Goal: Information Seeking & Learning: Learn about a topic

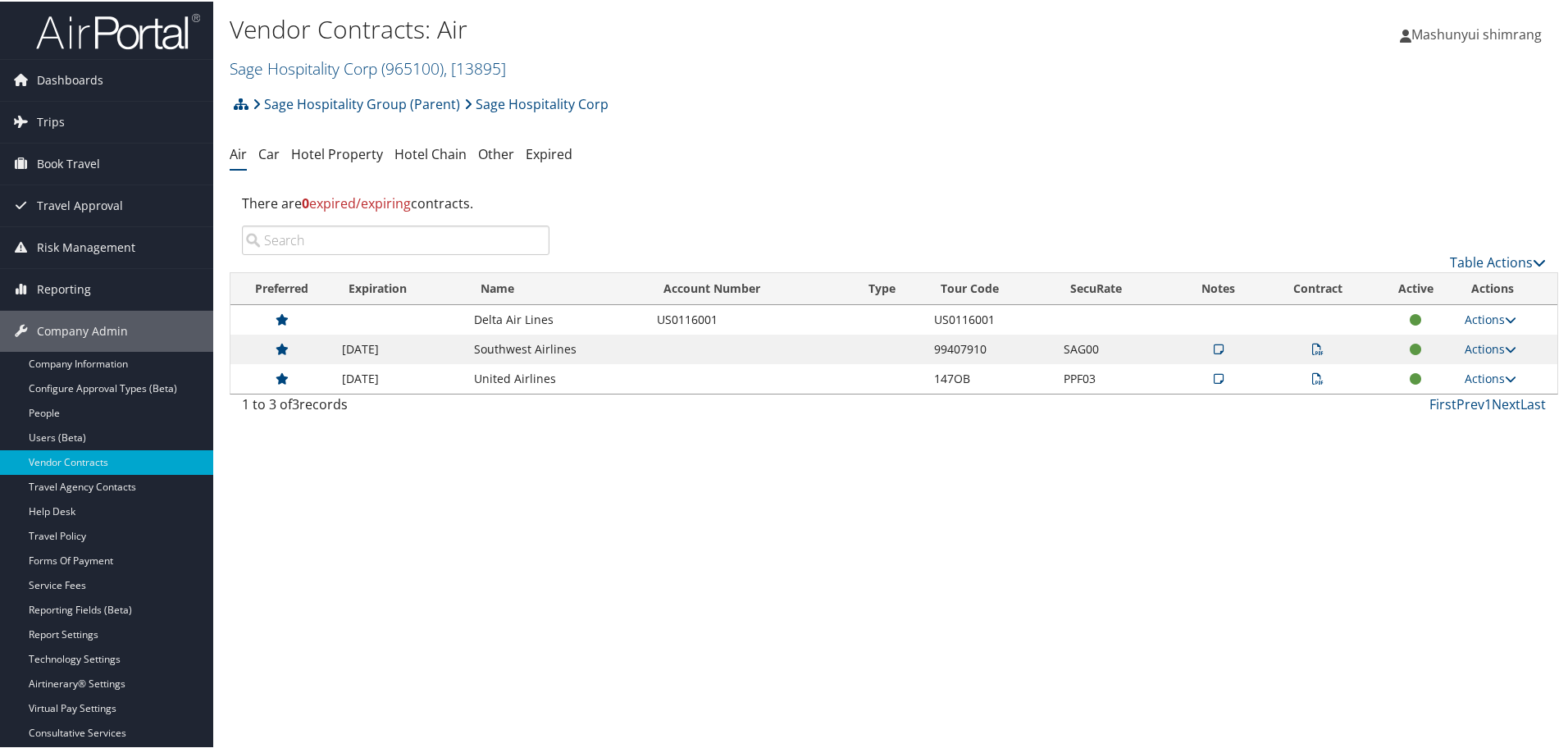
click at [93, 26] on img at bounding box center [117, 30] width 164 height 39
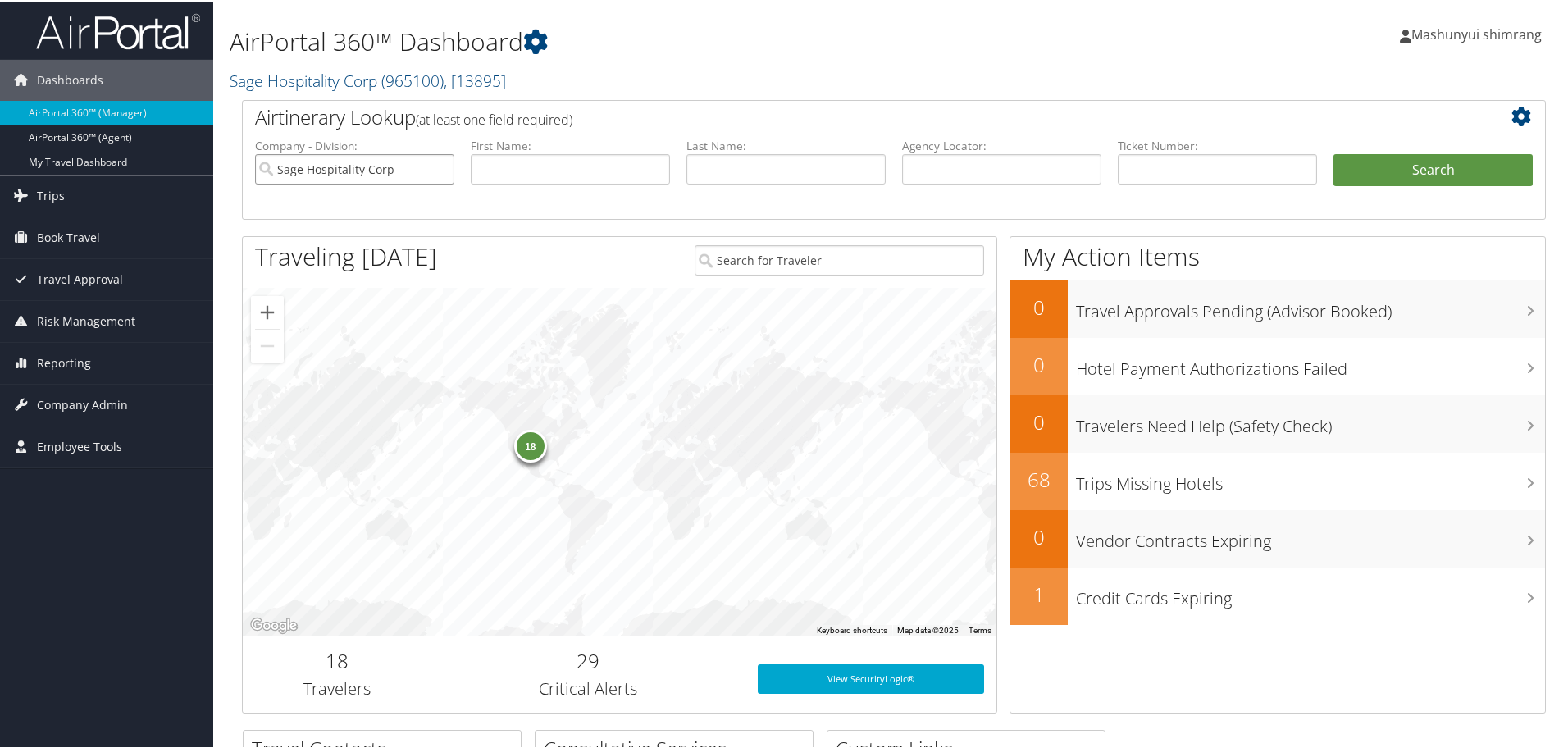
click at [439, 168] on input "Sage Hospitality Corp" at bounding box center [354, 168] width 199 height 31
click at [972, 152] on label "Agency Locator:" at bounding box center [1001, 144] width 199 height 17
click at [994, 160] on input "text" at bounding box center [1001, 168] width 199 height 31
paste input "D9N768"
type input "D9N768"
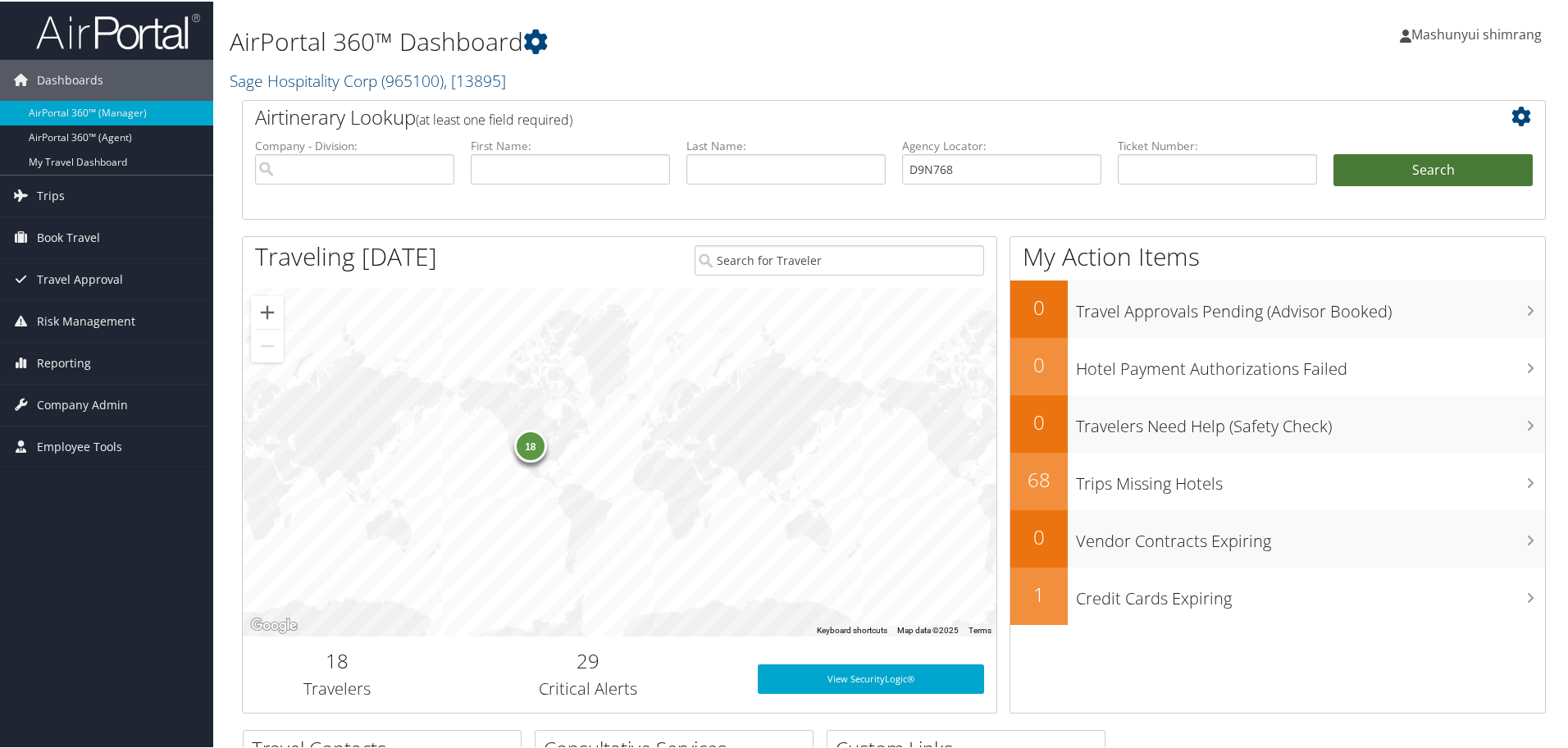
click at [1385, 180] on button "Search" at bounding box center [1433, 169] width 199 height 33
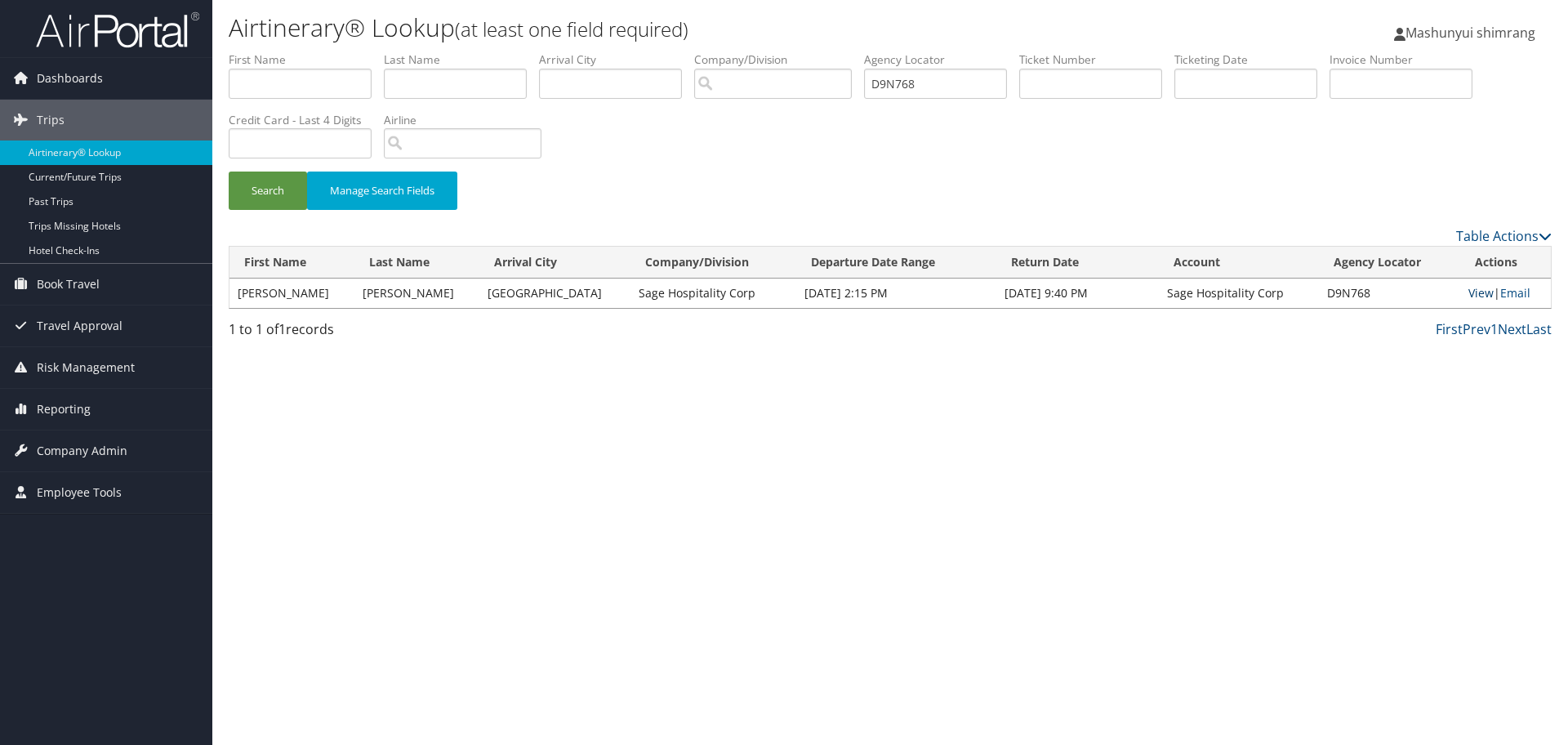
click at [1469, 294] on link "View" at bounding box center [1481, 292] width 26 height 16
drag, startPoint x: 79, startPoint y: 449, endPoint x: 100, endPoint y: 454, distance: 21.6
click at [79, 449] on span "Company Admin" at bounding box center [82, 451] width 91 height 41
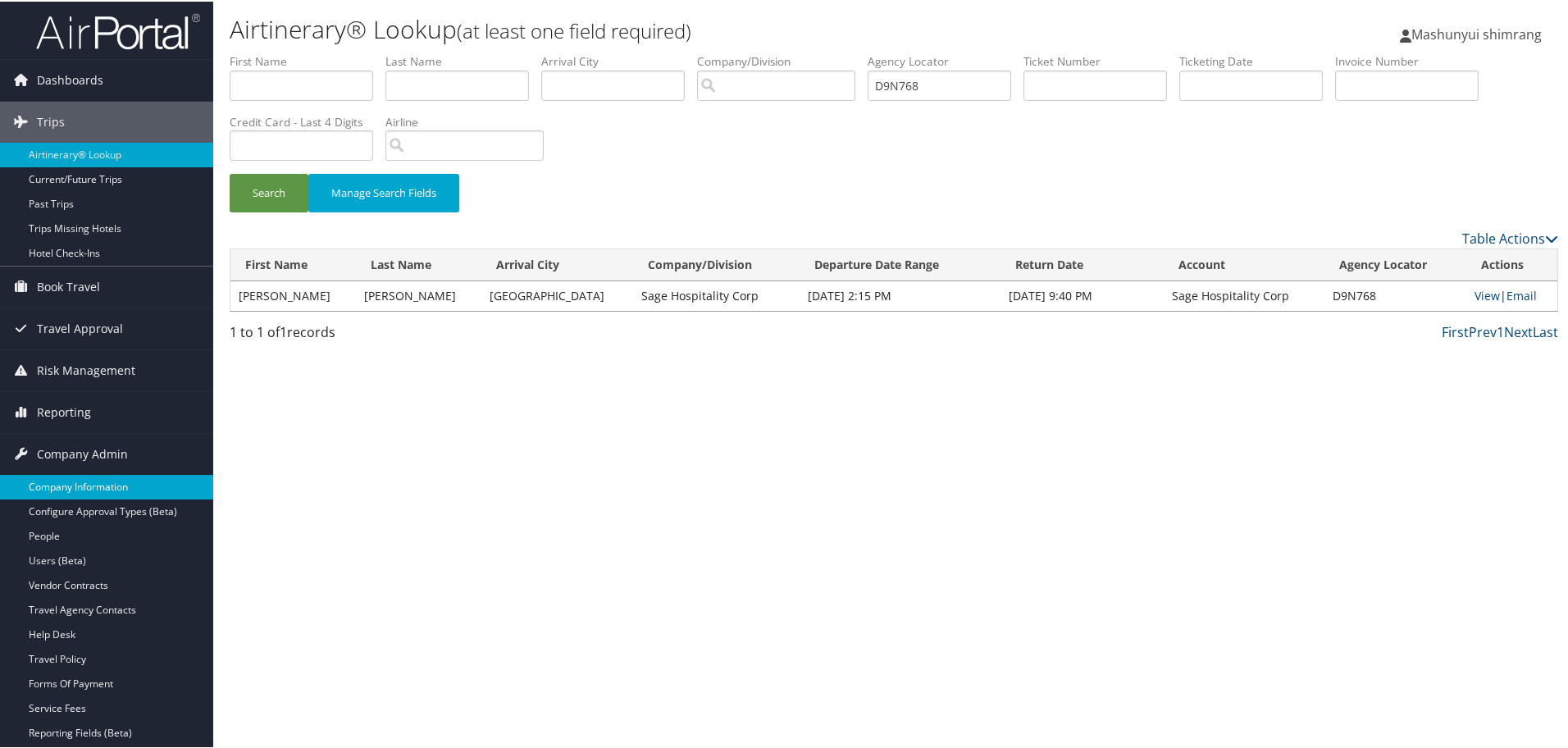
click at [99, 487] on link "Company Information" at bounding box center [106, 485] width 213 height 25
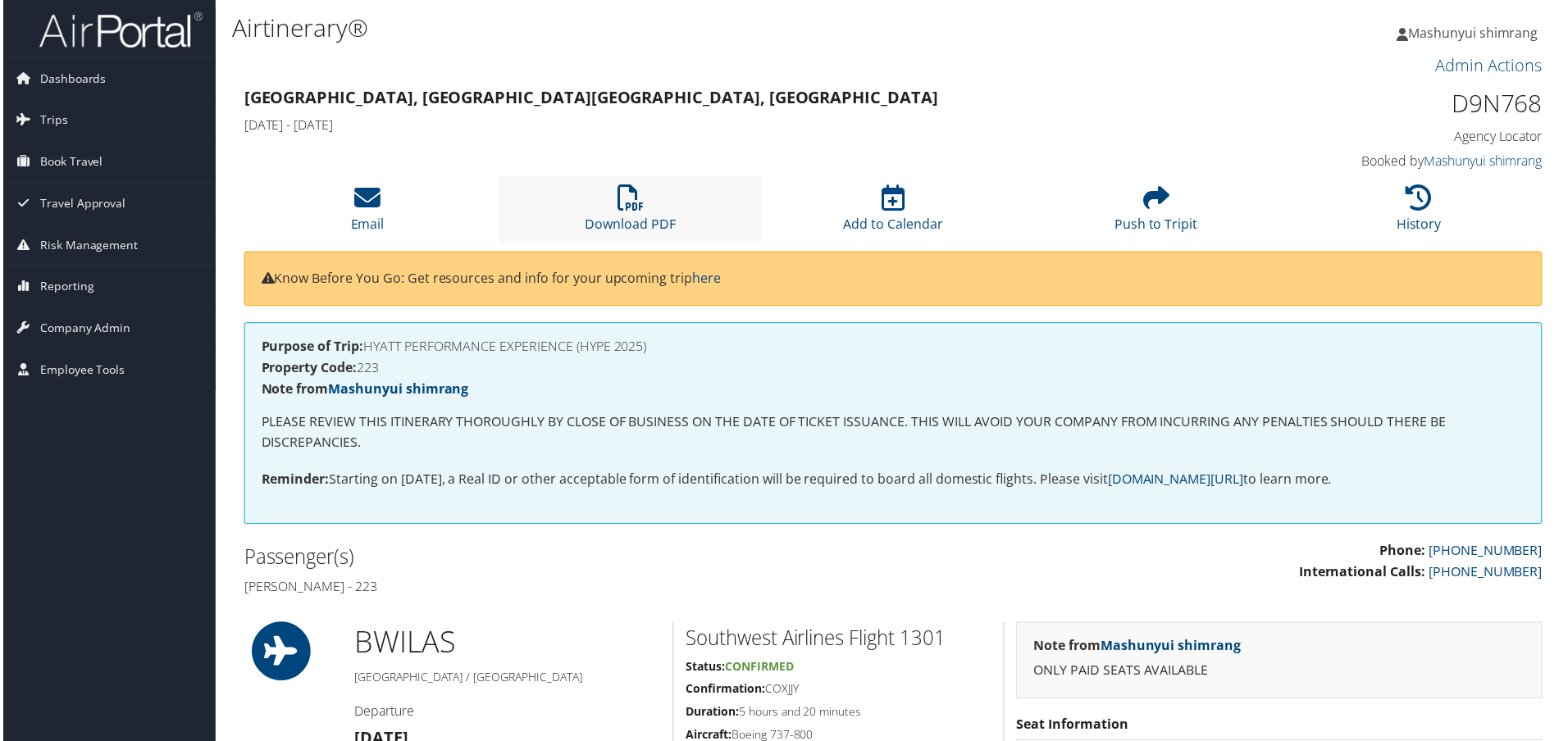
click at [610, 203] on li "Download PDF" at bounding box center [630, 210] width 264 height 66
click at [617, 219] on link "Download PDF" at bounding box center [630, 214] width 91 height 40
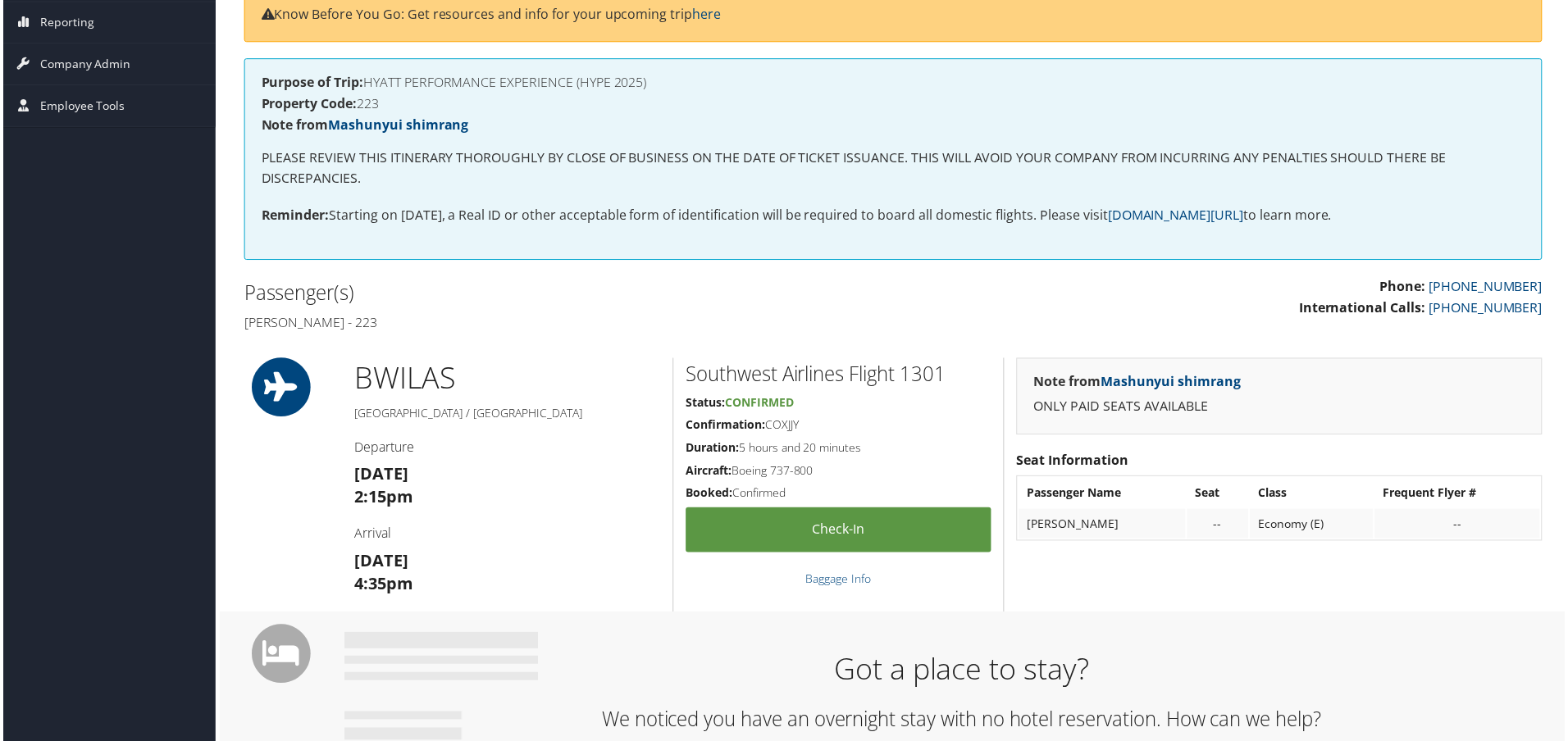
scroll to position [308, 0]
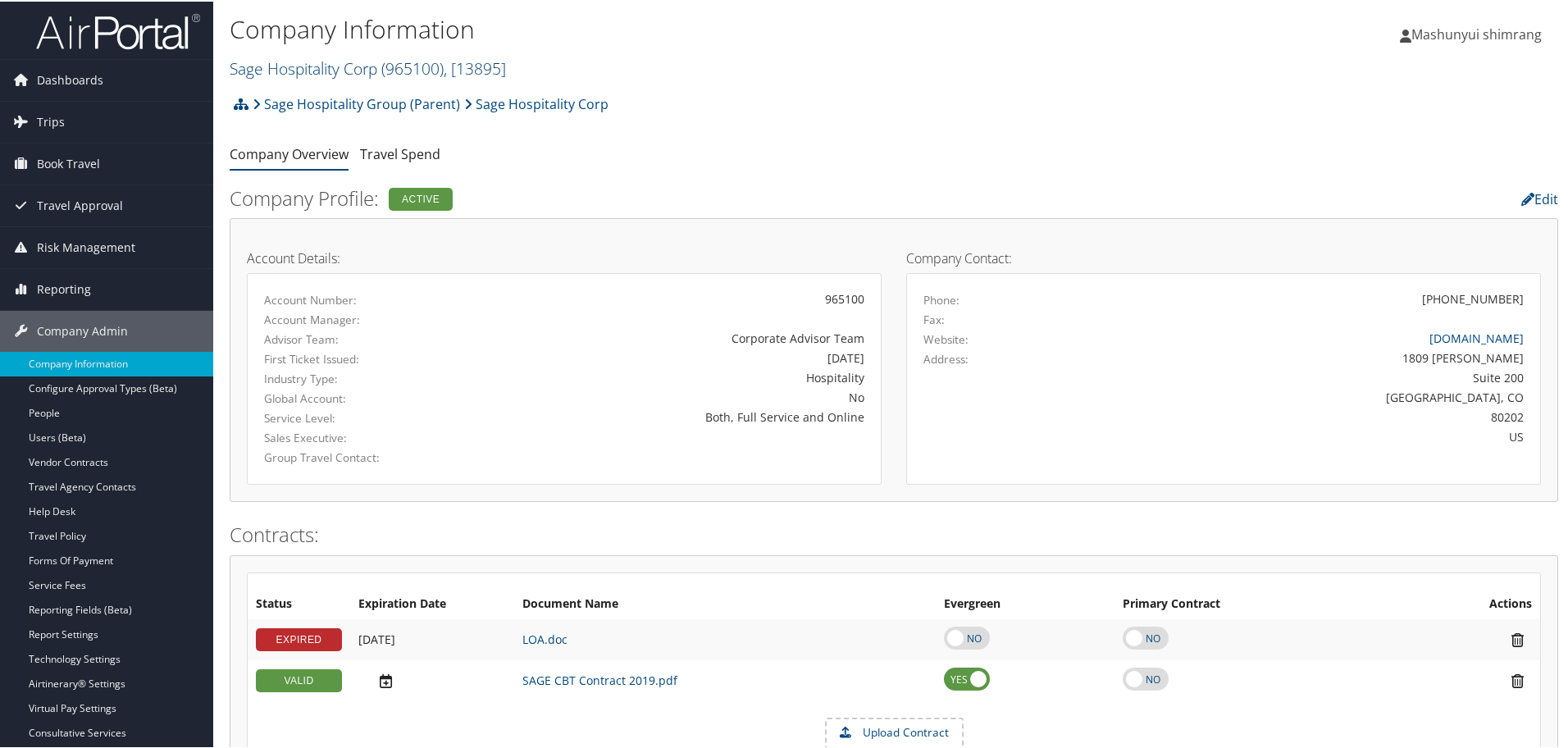
click at [409, 68] on span "( 965100 )" at bounding box center [412, 66] width 63 height 22
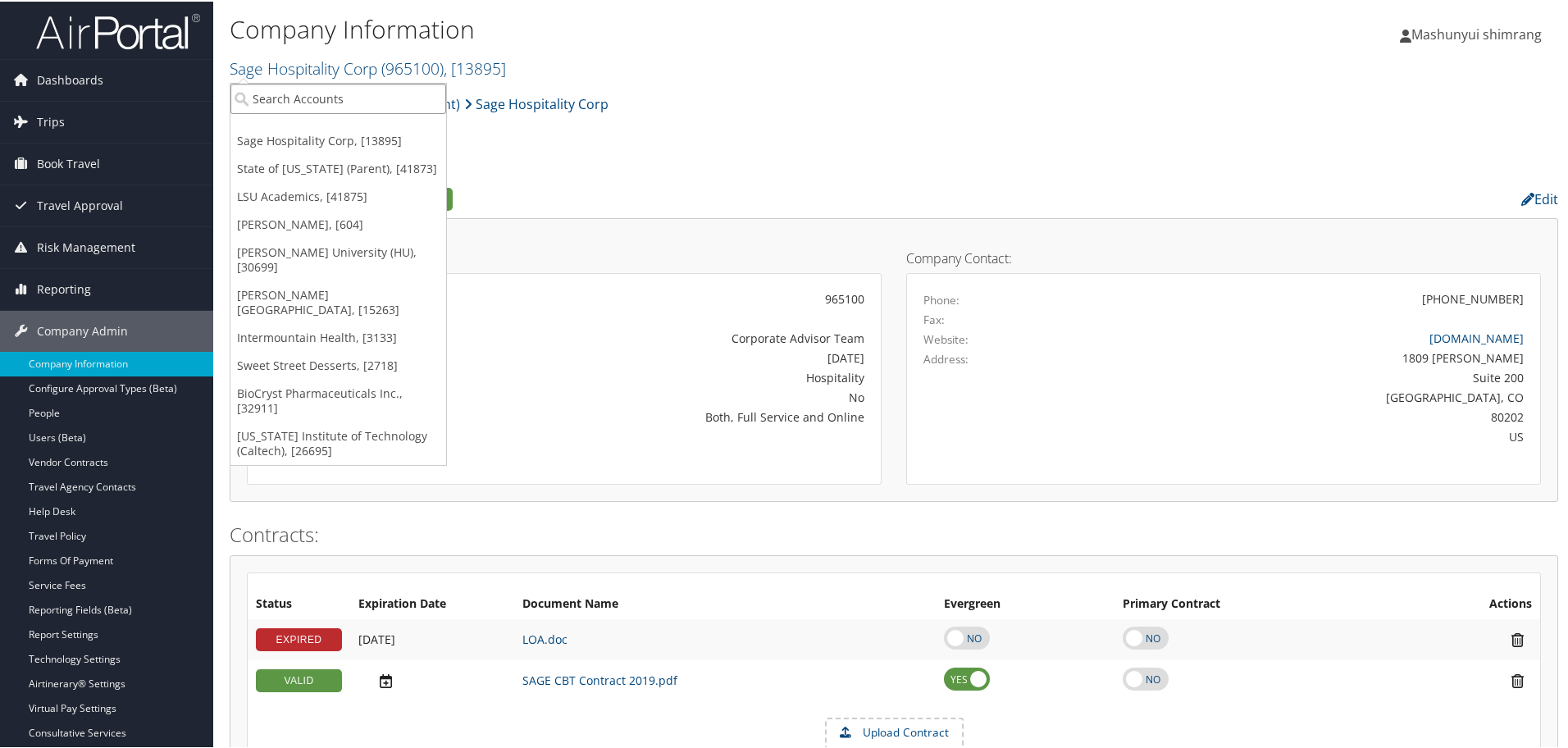
click at [295, 92] on input "search" at bounding box center [337, 97] width 215 height 31
paste input "LANDMARK"
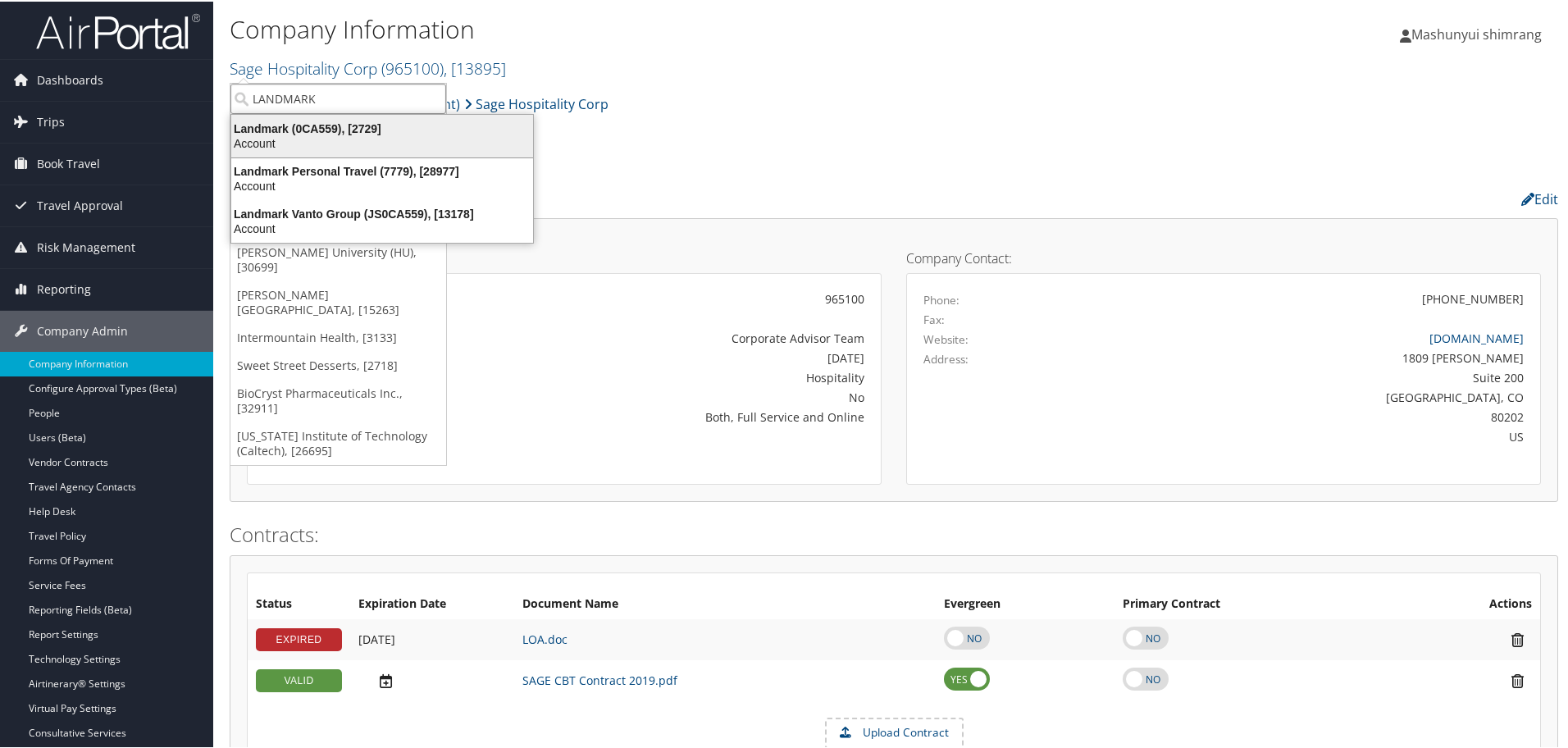
type input "LANDMARK"
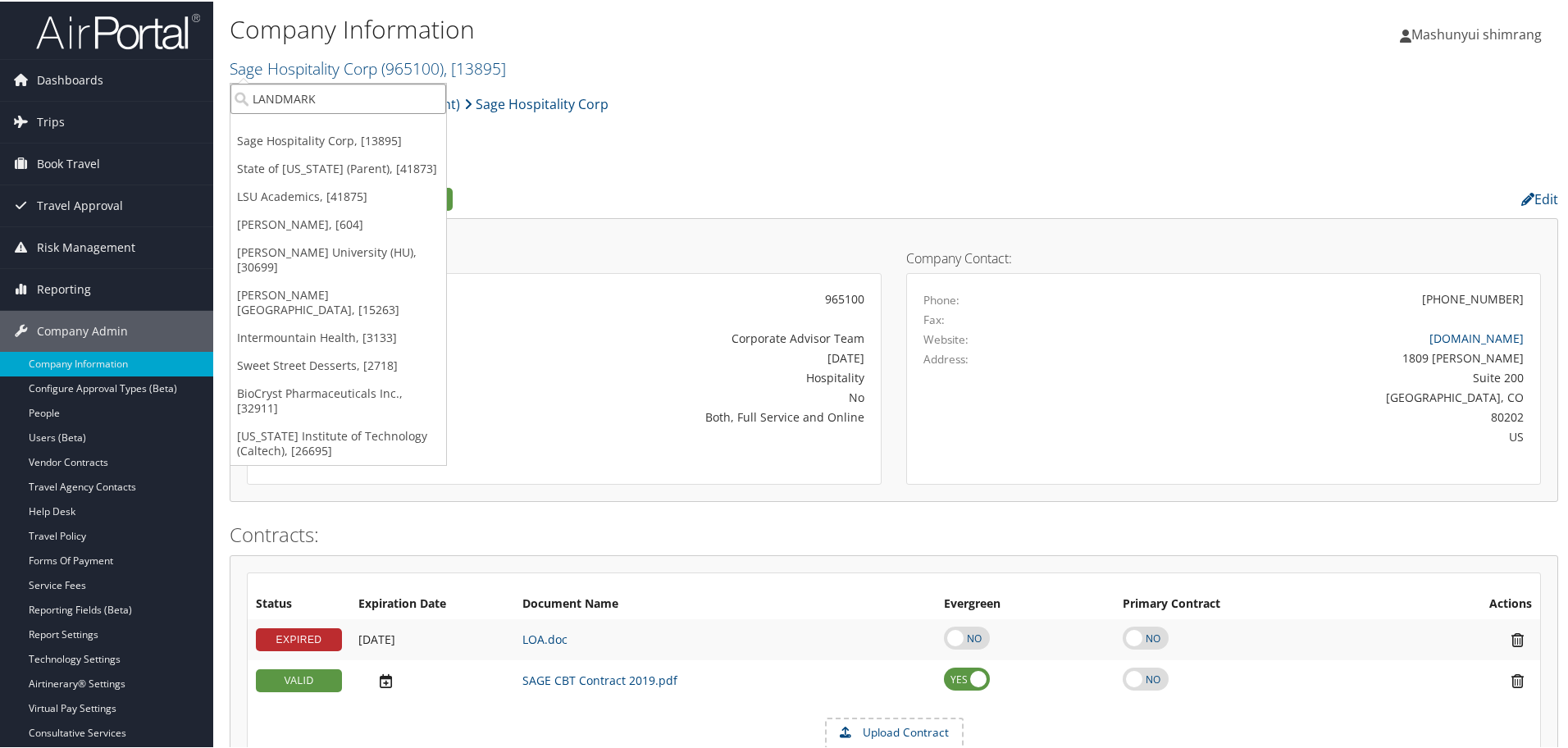
click at [428, 95] on input "LANDMARK" at bounding box center [337, 97] width 215 height 31
paste input "LANDMARK"
type input "LANDMARK"
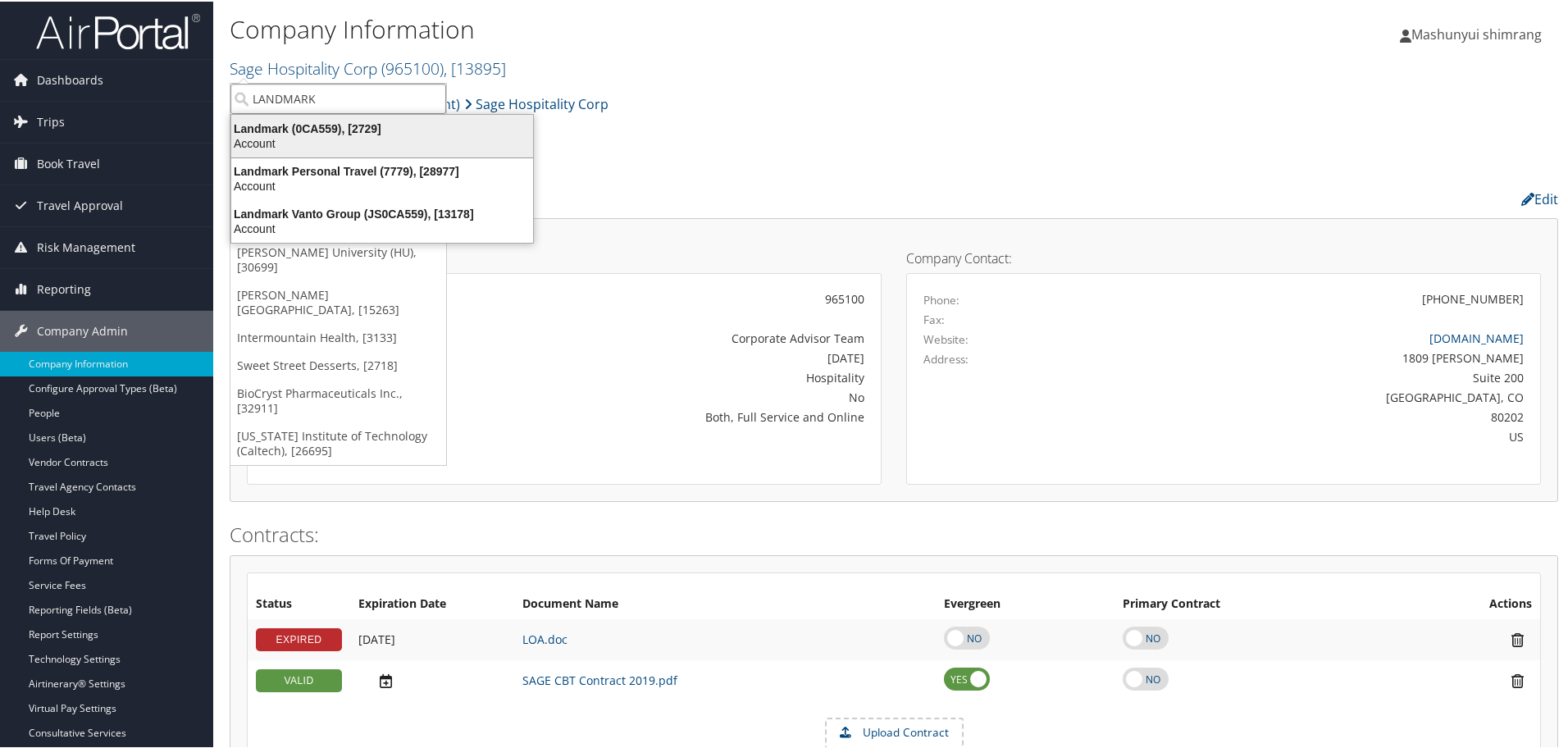
click at [349, 133] on div "Landmark (0CA559), [2729]" at bounding box center [382, 127] width 322 height 15
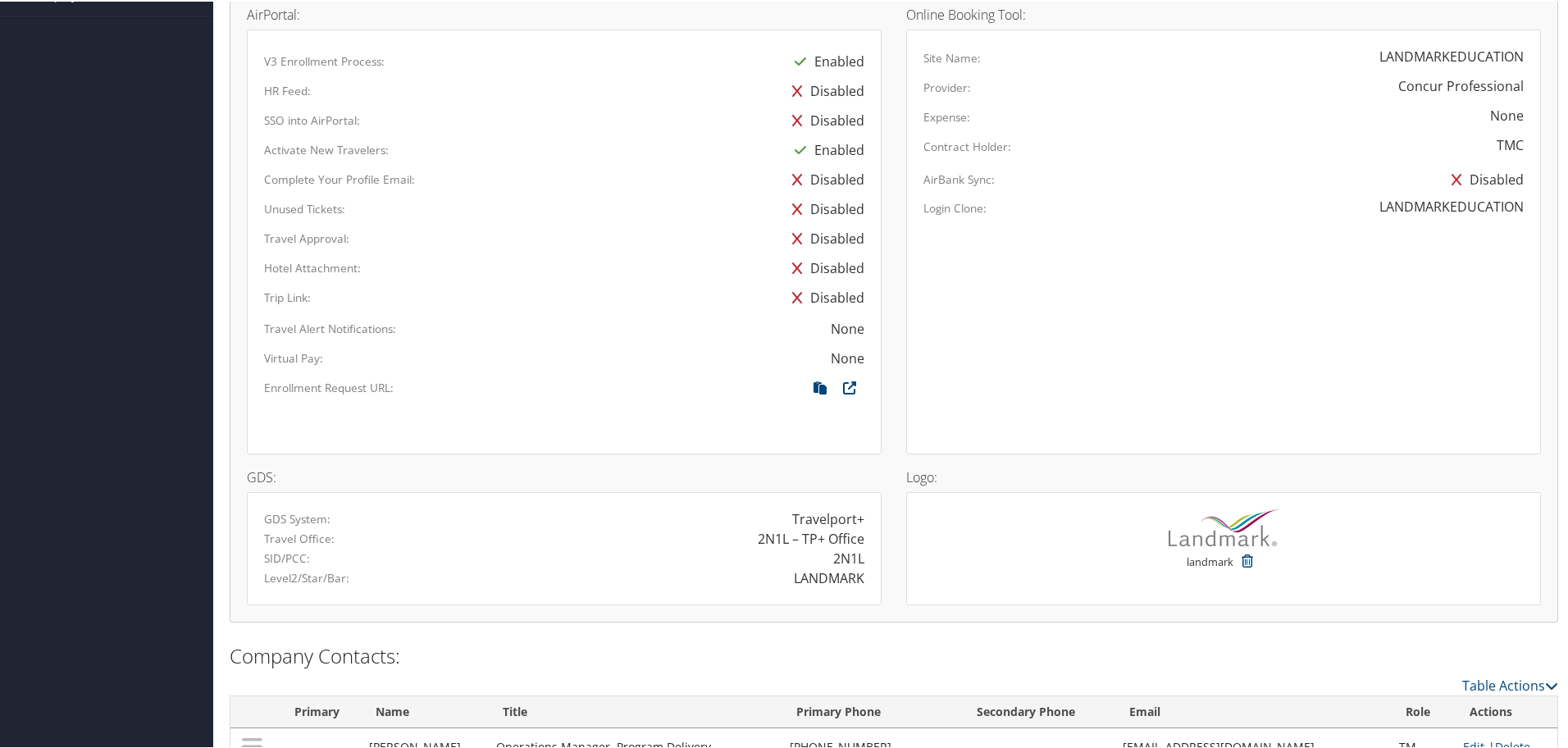
scroll to position [308, 0]
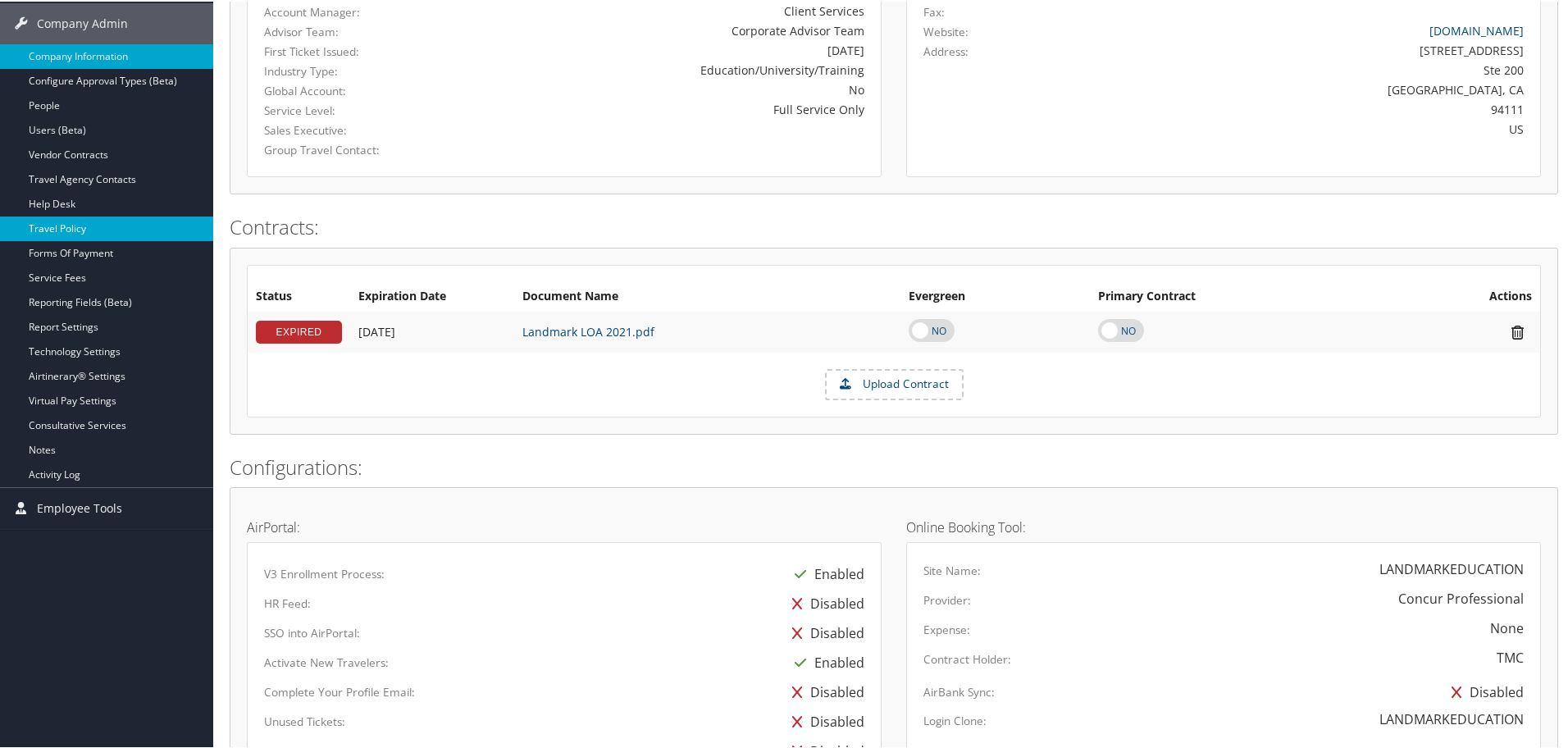
click at [84, 229] on link "Travel Policy" at bounding box center [106, 227] width 213 height 25
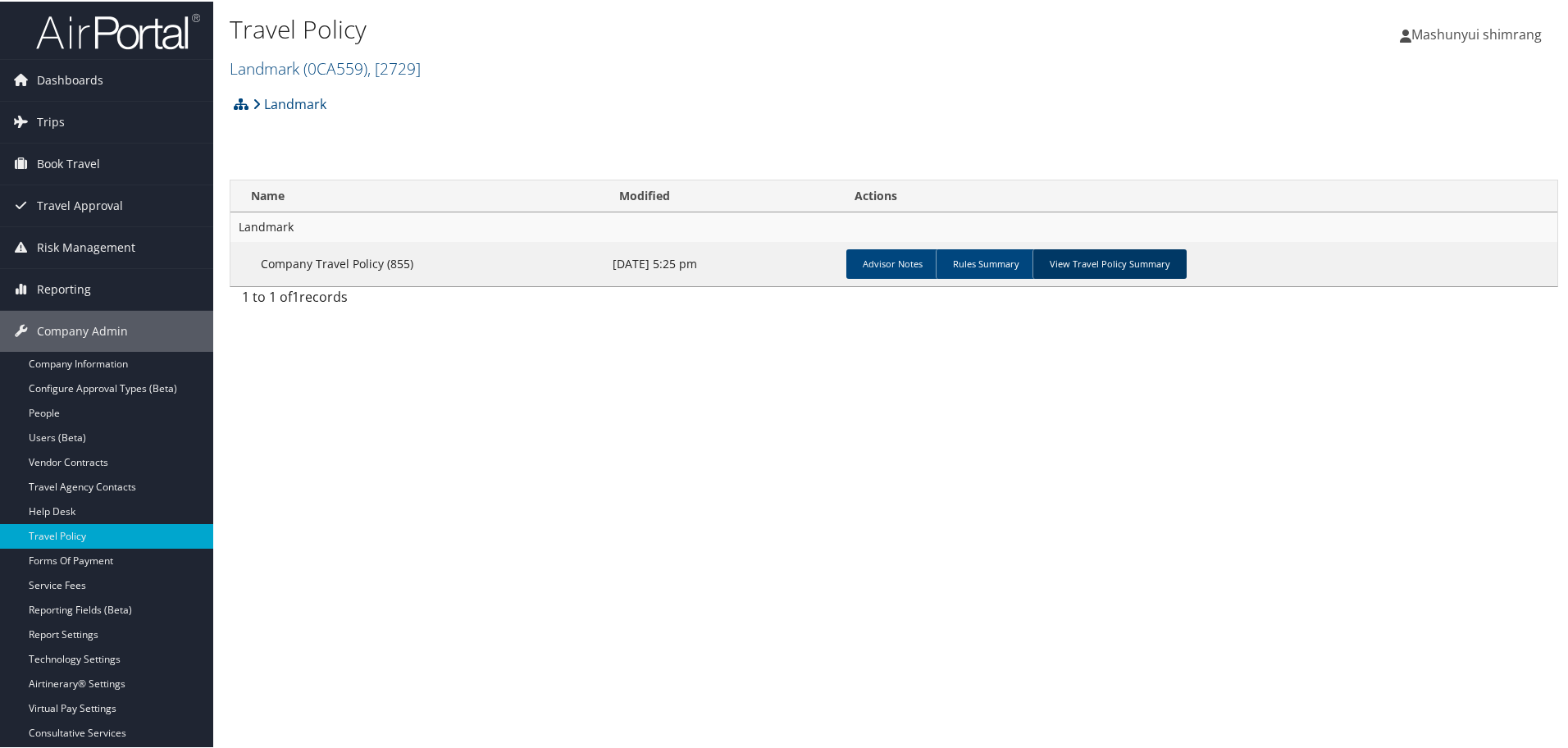
click at [1123, 261] on link "View Travel Policy Summary" at bounding box center [1110, 263] width 154 height 30
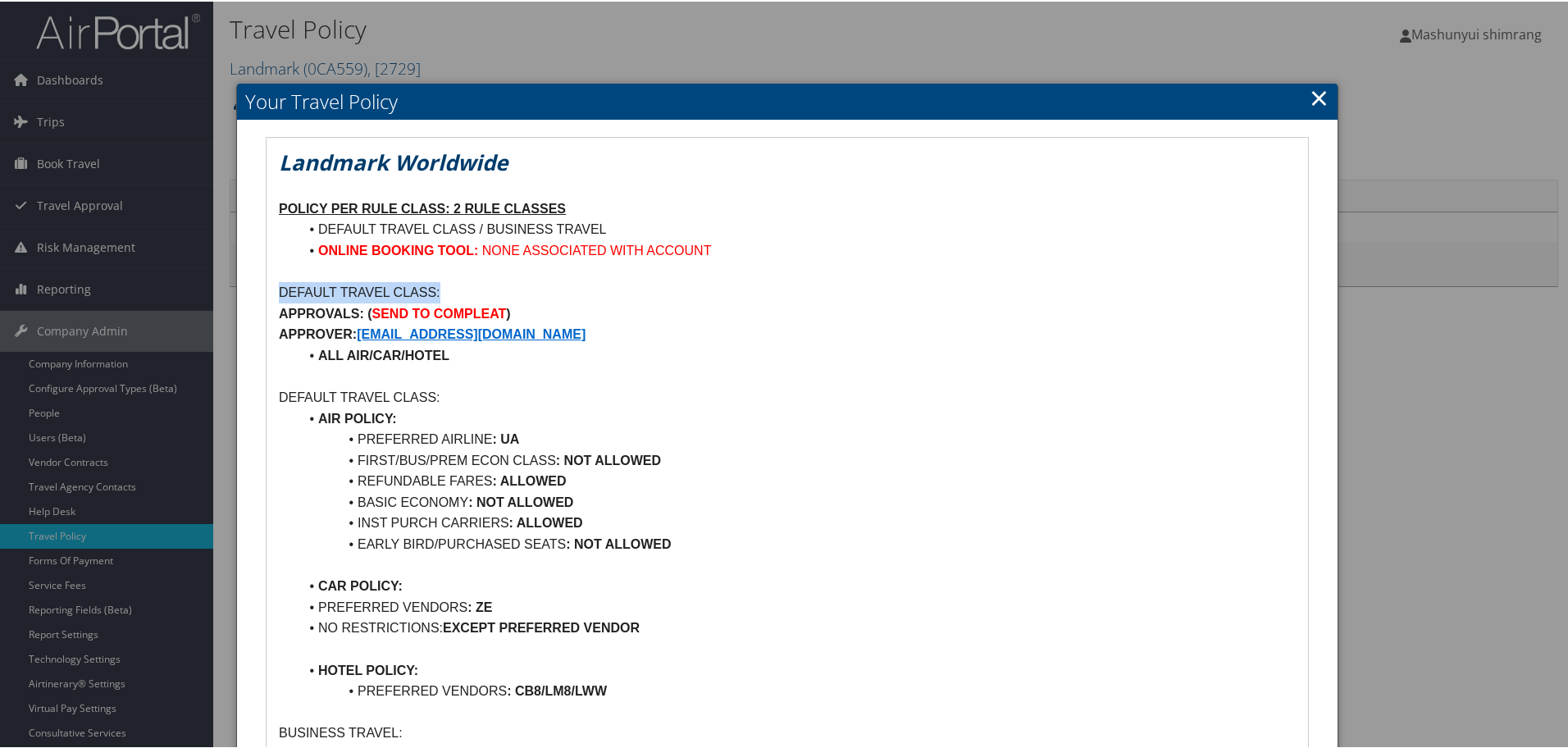
drag, startPoint x: 280, startPoint y: 289, endPoint x: 518, endPoint y: 290, distance: 238.0
click at [518, 290] on p "DEFAULT TRAVEL CLASS:" at bounding box center [787, 291] width 1017 height 21
click at [935, 333] on p "APPROVER: [EMAIL_ADDRESS][DOMAIN_NAME]" at bounding box center [787, 332] width 1017 height 21
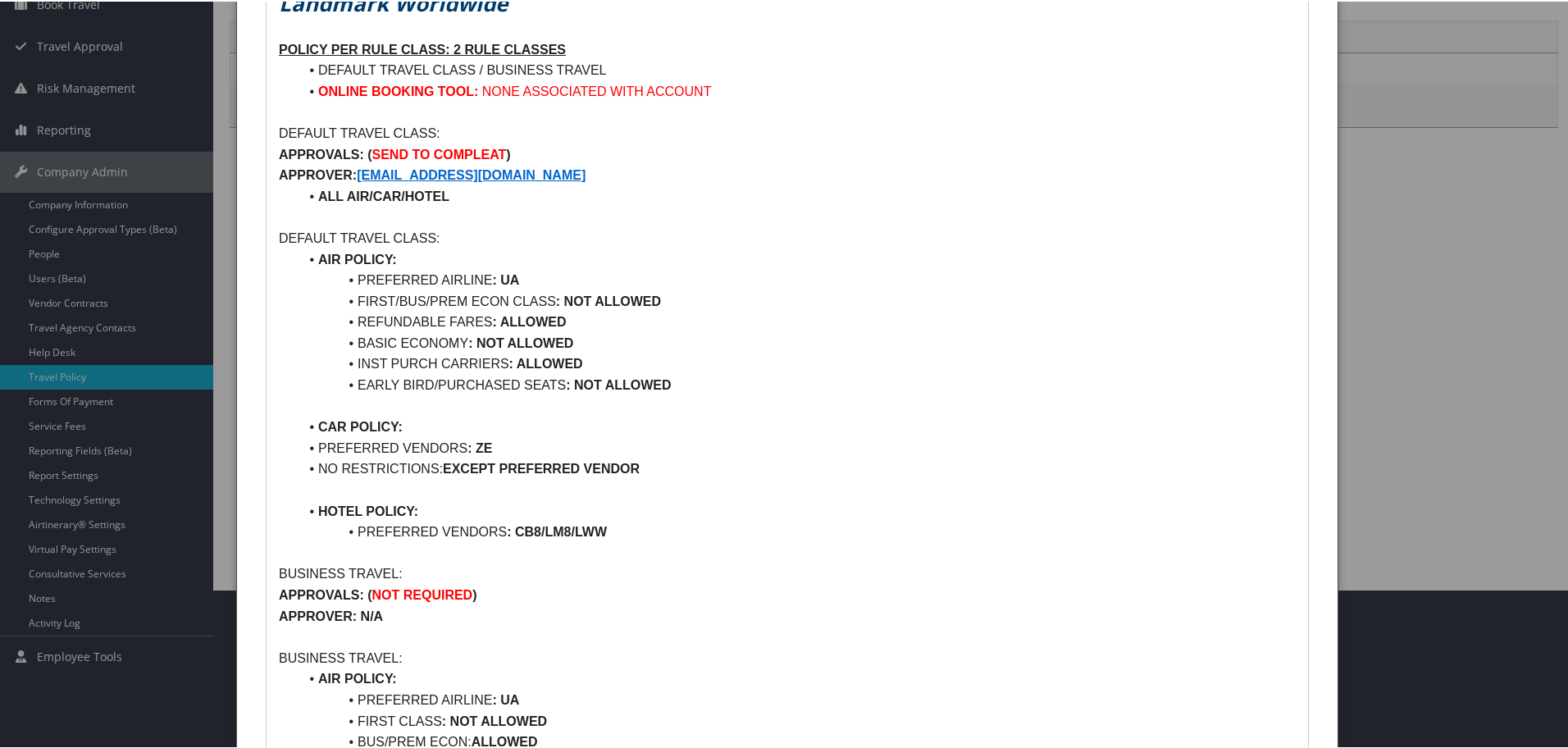
scroll to position [205, 0]
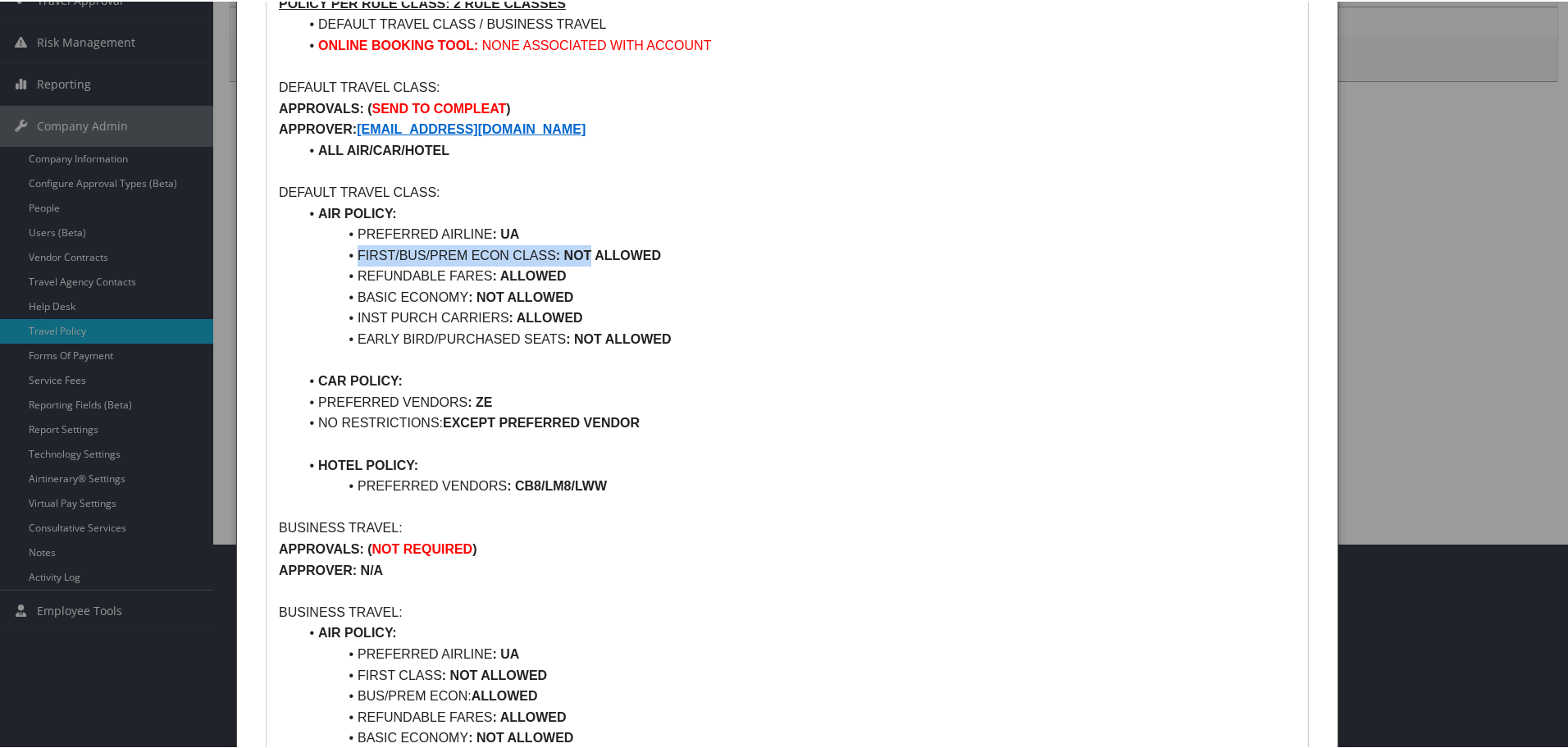
drag, startPoint x: 352, startPoint y: 252, endPoint x: 588, endPoint y: 257, distance: 236.1
click at [588, 257] on li "FIRST/BUS/PREM ECON CLASS : NOT ALLOWED" at bounding box center [797, 253] width 997 height 21
click at [720, 258] on li "FIRST/BUS/PREM ECON CLASS : NOT ALLOWED" at bounding box center [797, 253] width 997 height 21
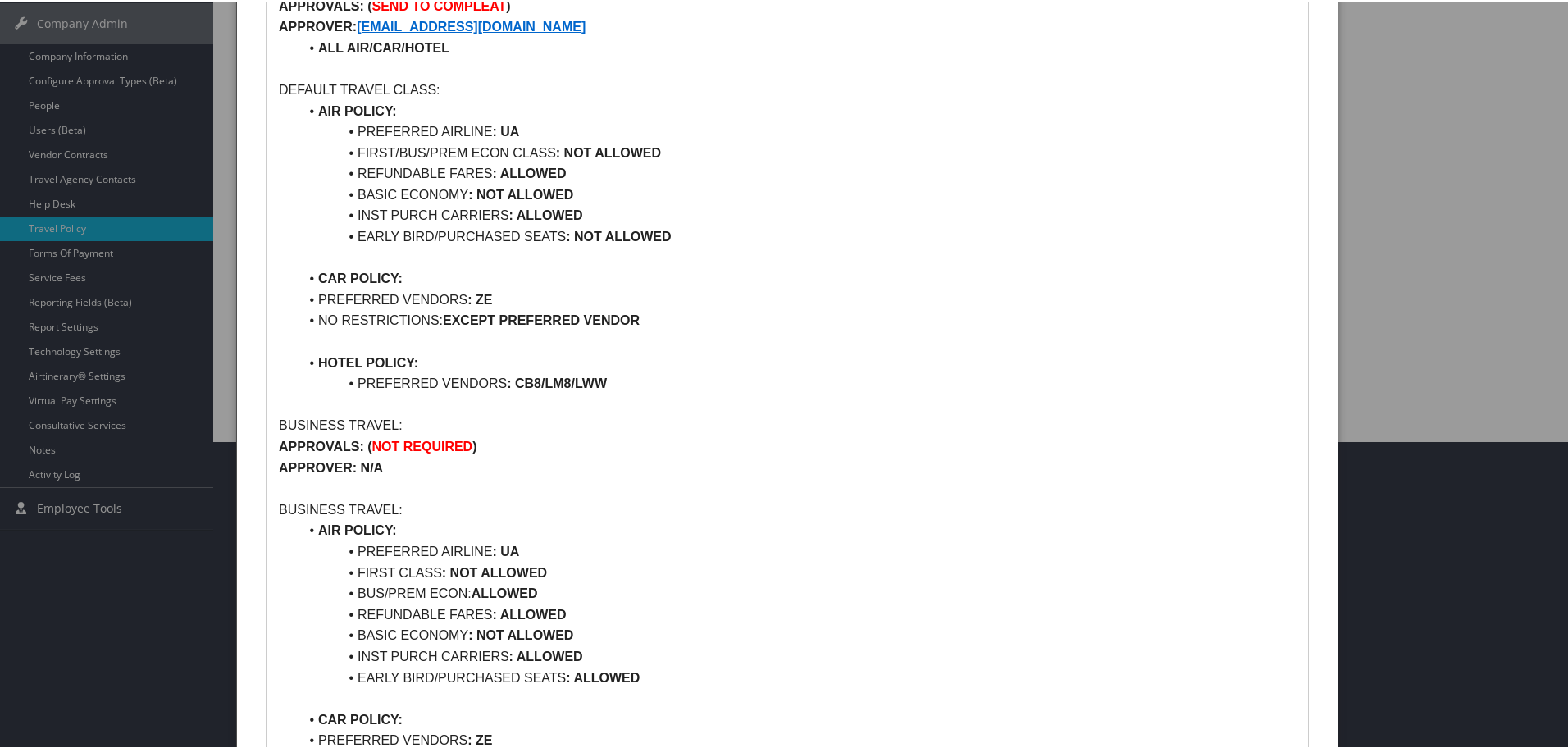
scroll to position [410, 0]
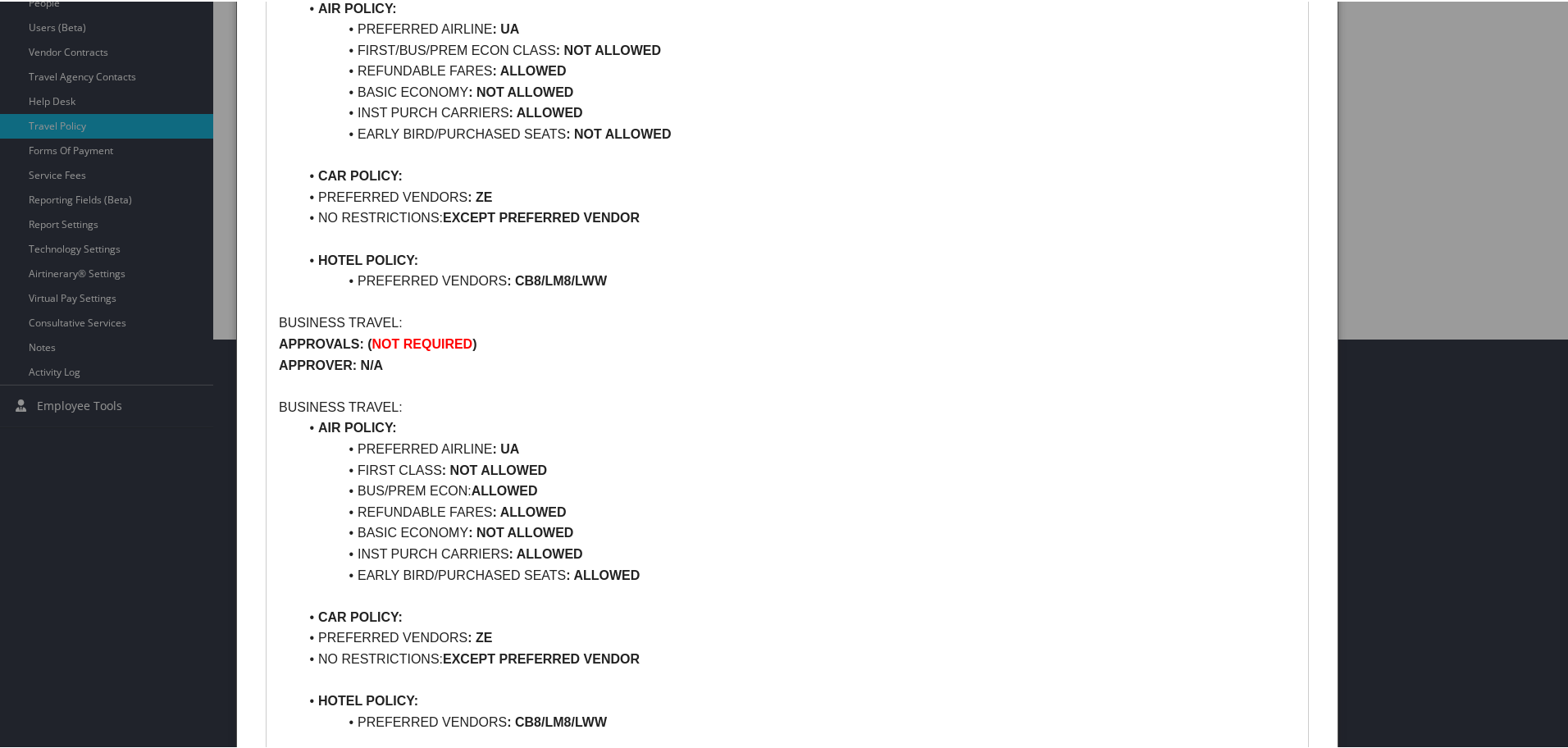
drag, startPoint x: 357, startPoint y: 448, endPoint x: 540, endPoint y: 437, distance: 183.3
click at [540, 437] on li "PREFERRED AIRLINE : UA" at bounding box center [797, 447] width 997 height 21
click at [457, 471] on strong ": NOT ALLOWED" at bounding box center [495, 468] width 105 height 14
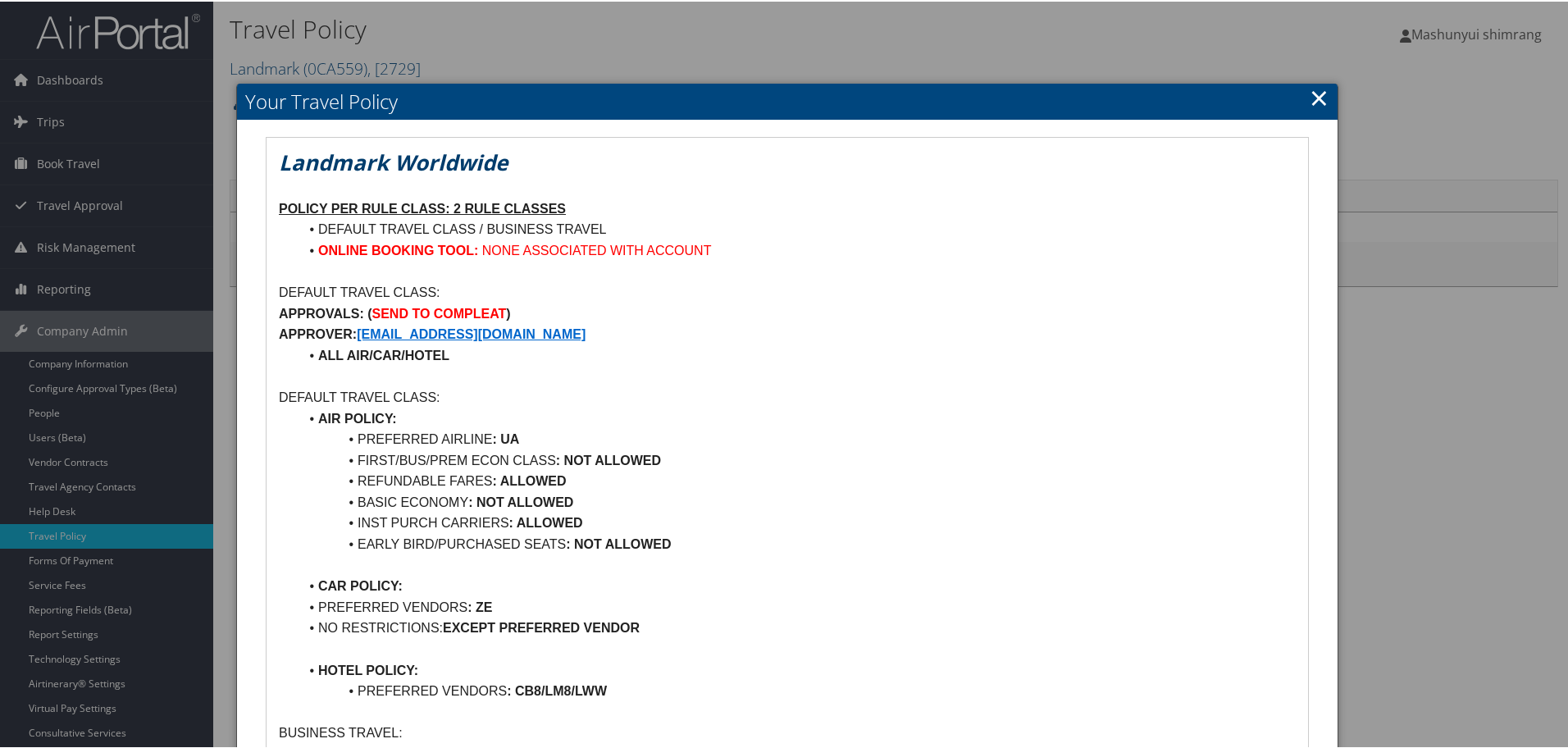
scroll to position [102, 0]
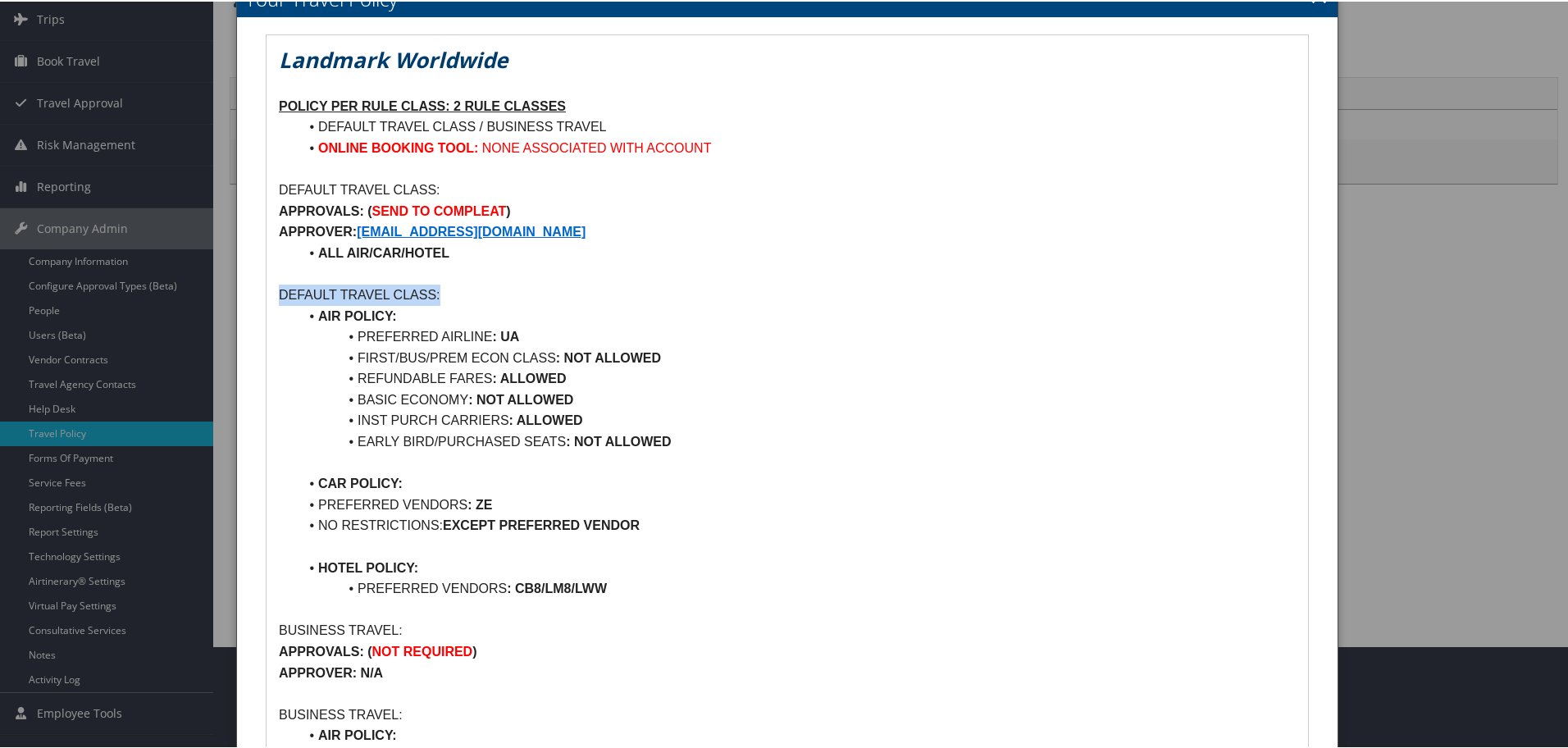
drag, startPoint x: 279, startPoint y: 291, endPoint x: 519, endPoint y: 291, distance: 240.0
click at [519, 291] on p "DEFAULT TRAVEL CLASS:" at bounding box center [787, 293] width 1017 height 21
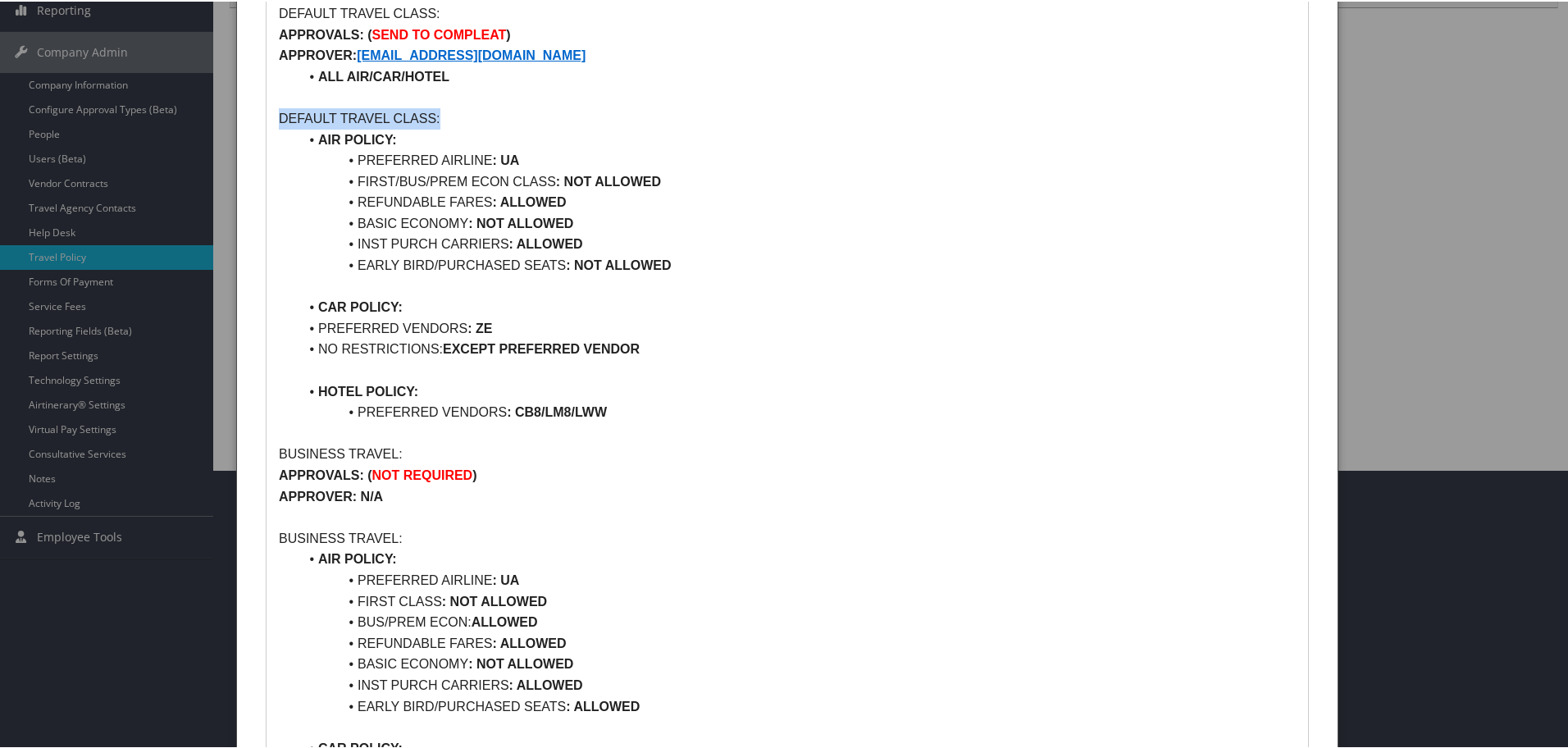
scroll to position [308, 0]
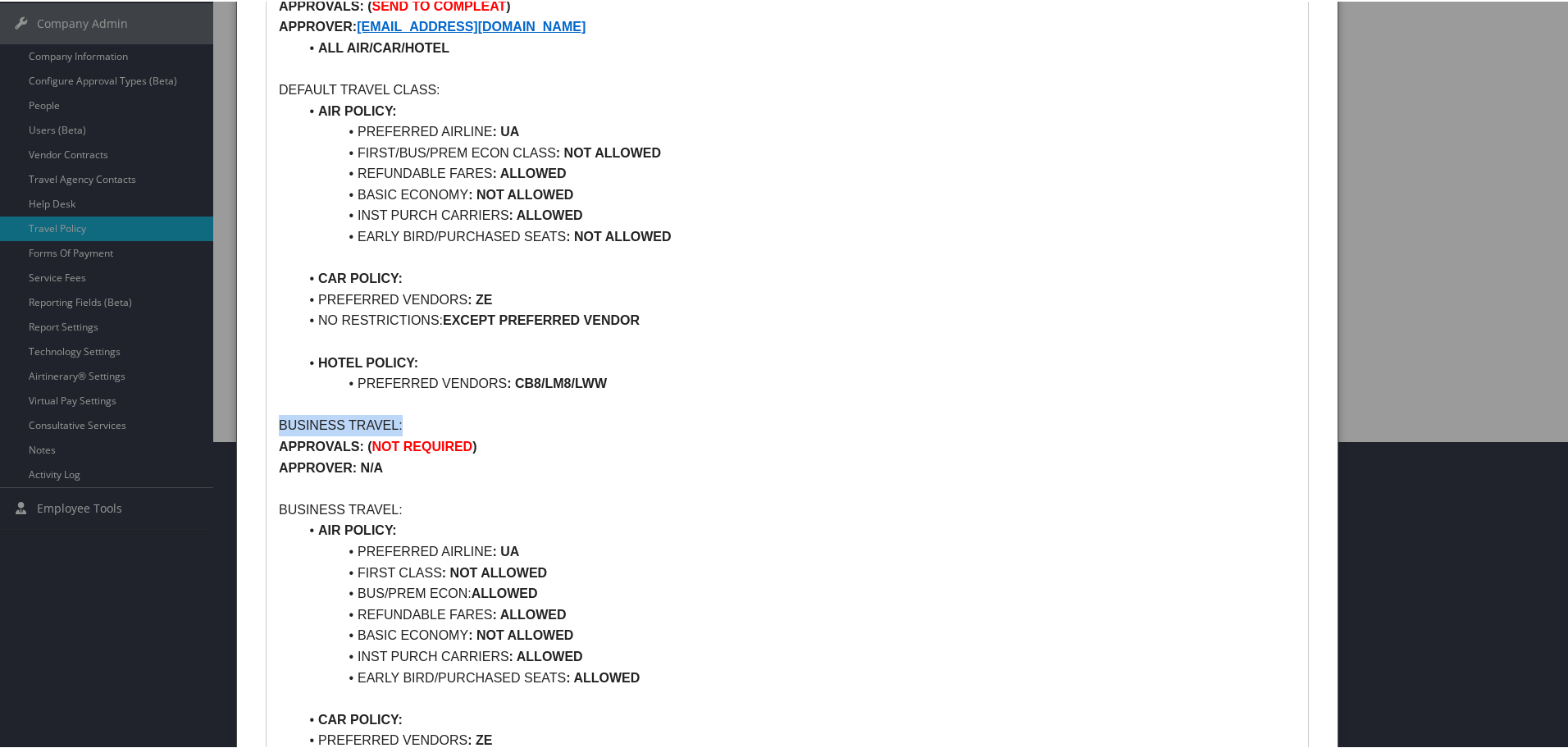
drag, startPoint x: 403, startPoint y: 421, endPoint x: 282, endPoint y: 417, distance: 121.1
click at [282, 417] on p "BUSINESS TRAVEL:" at bounding box center [787, 424] width 1017 height 21
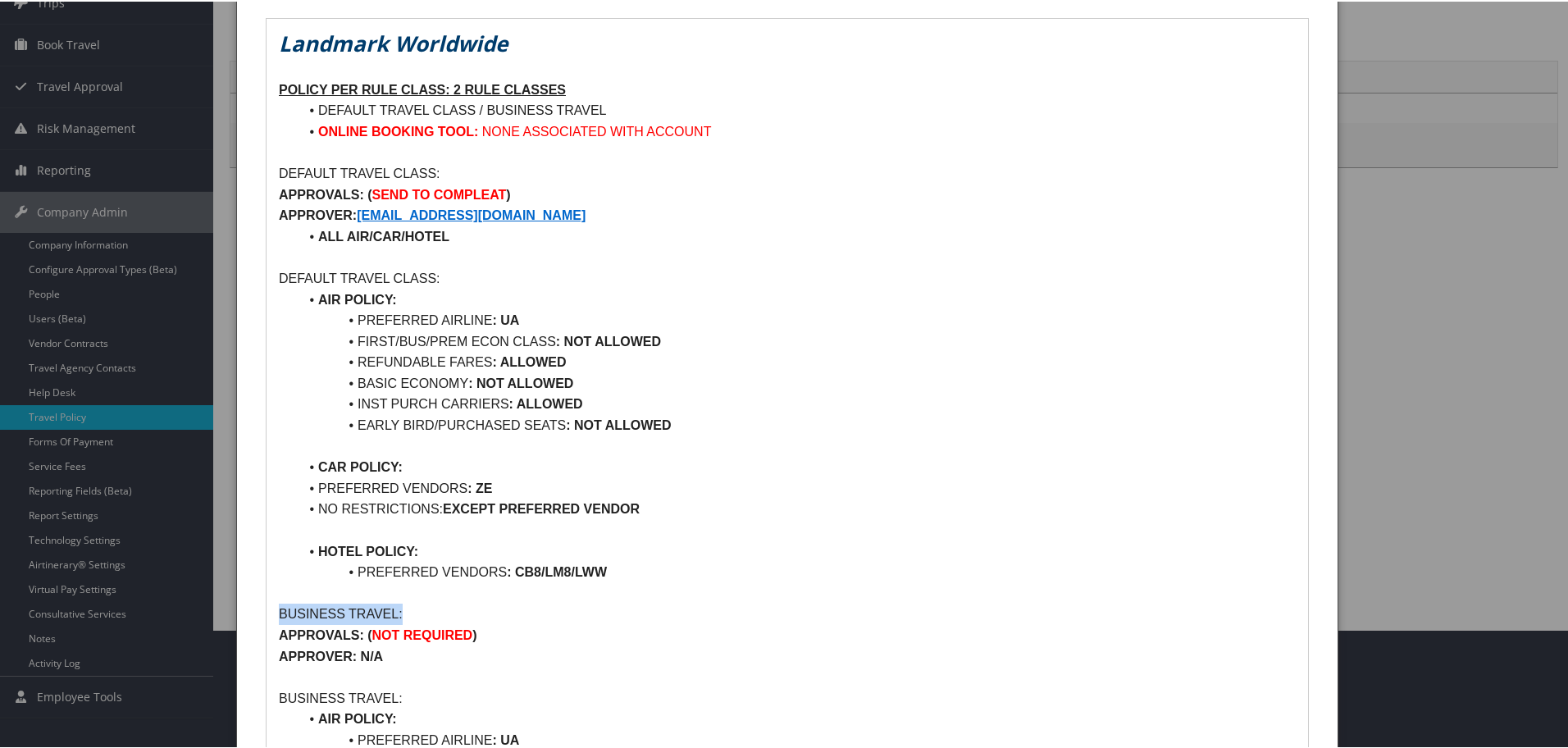
scroll to position [102, 0]
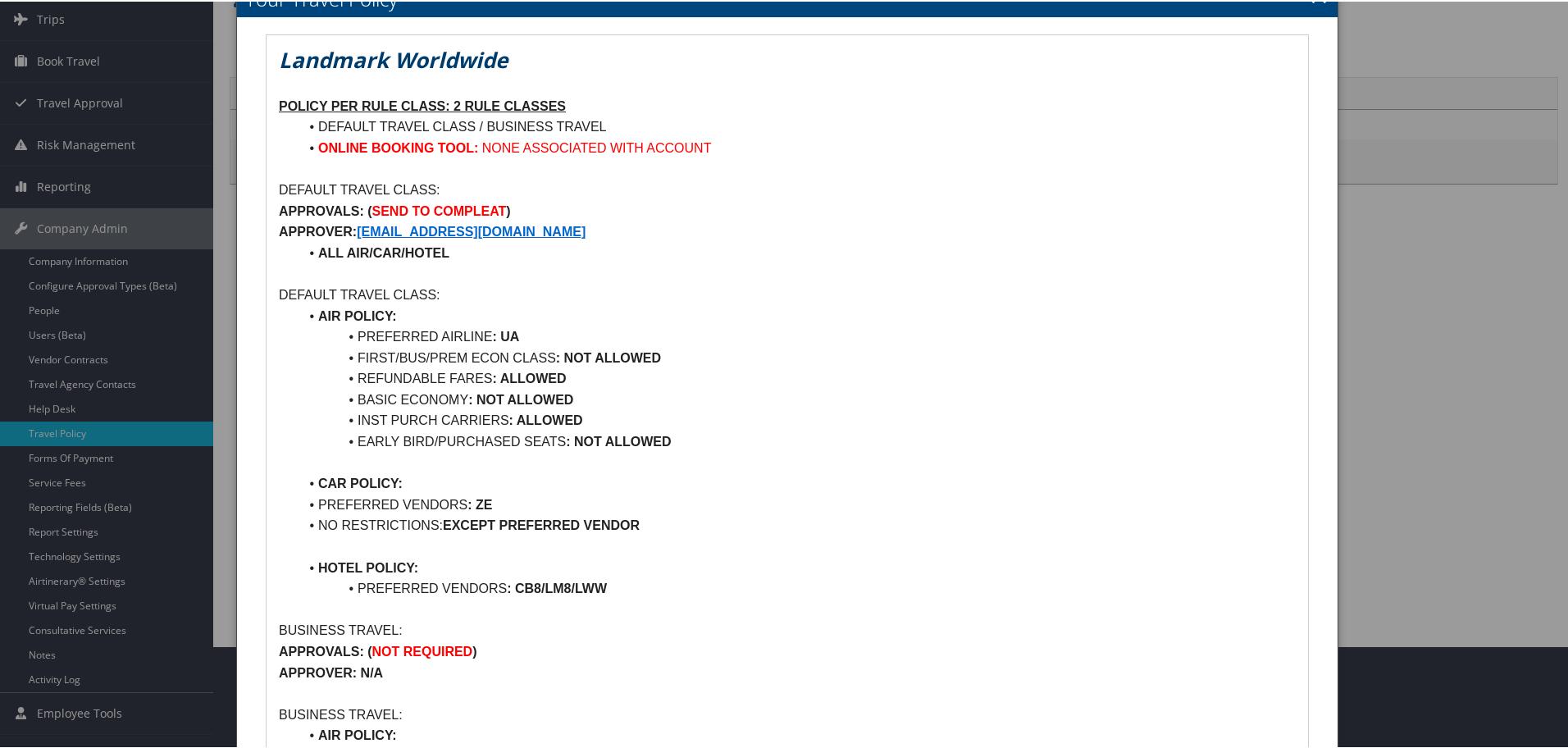
click at [864, 445] on li "EARLY BIRD/PURCHASED SEATS : NOT ALLOWED" at bounding box center [797, 439] width 997 height 21
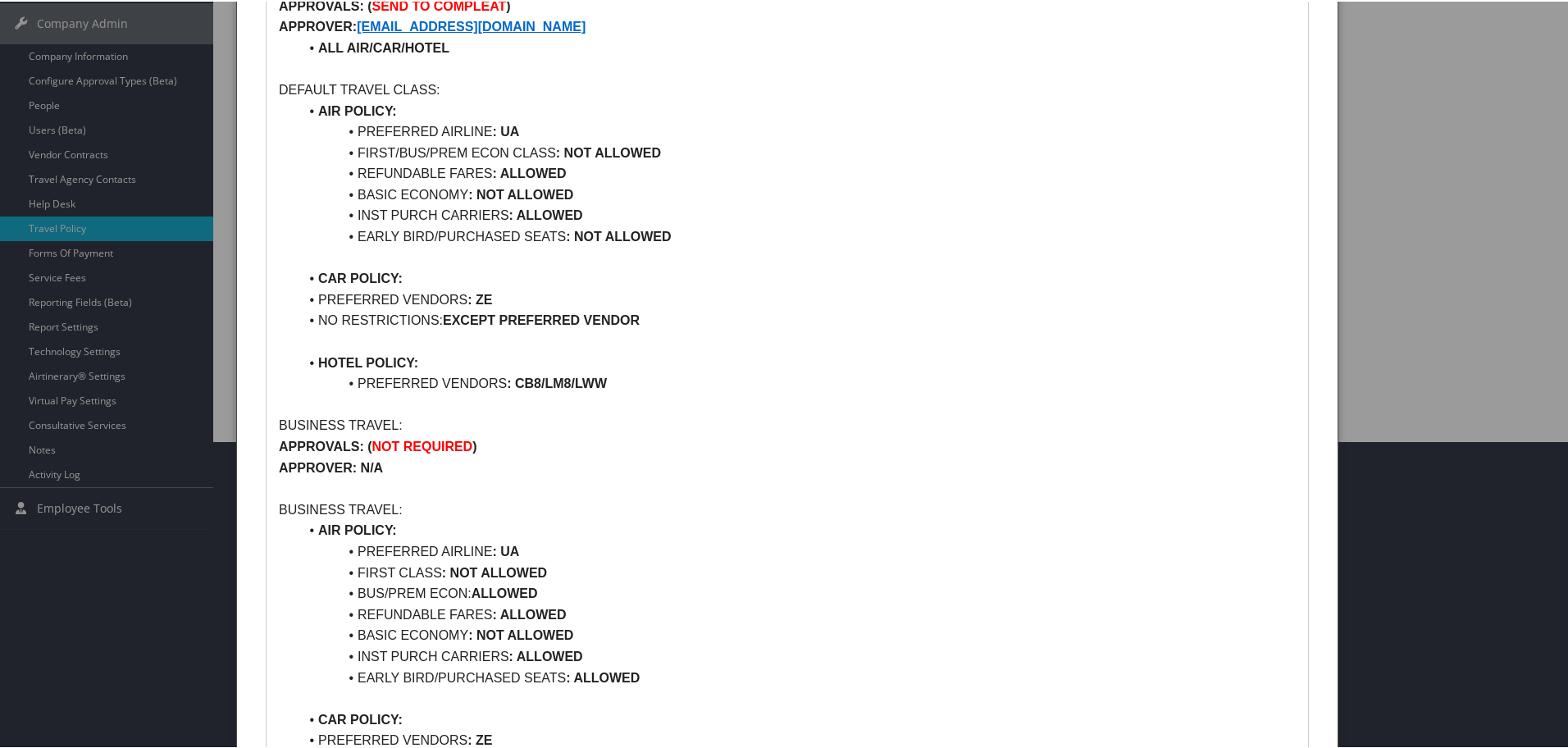
scroll to position [205, 0]
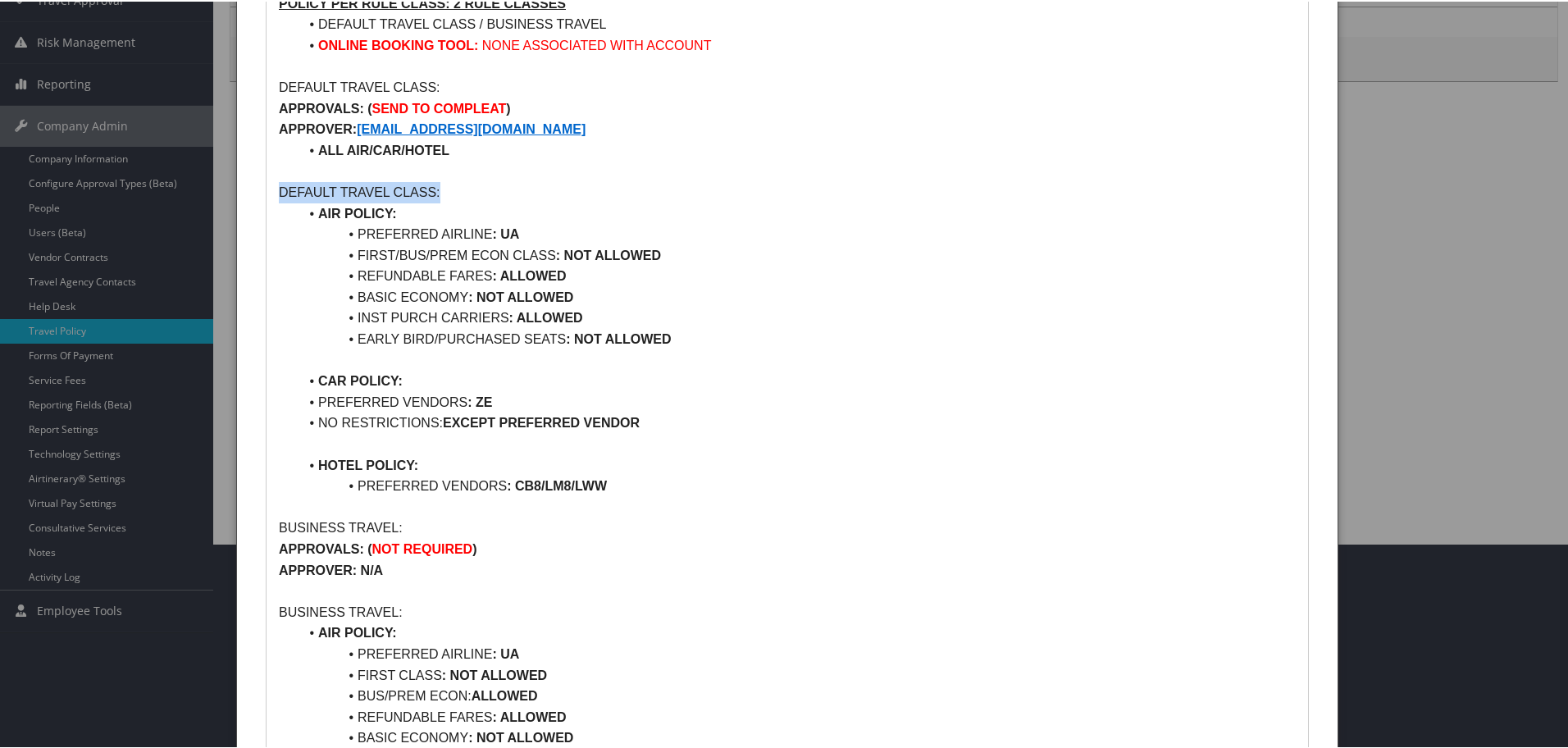
drag, startPoint x: 282, startPoint y: 193, endPoint x: 502, endPoint y: 181, distance: 220.3
click at [502, 181] on p "DEFAULT TRAVEL CLASS:" at bounding box center [787, 190] width 1017 height 21
click at [813, 250] on li "FIRST/BUS/PREM ECON CLASS : NOT ALLOWED" at bounding box center [797, 253] width 997 height 21
drag, startPoint x: 372, startPoint y: 281, endPoint x: 481, endPoint y: 283, distance: 109.0
click at [481, 283] on li "REFUNDABLE FARES : ALLOWED" at bounding box center [797, 274] width 997 height 21
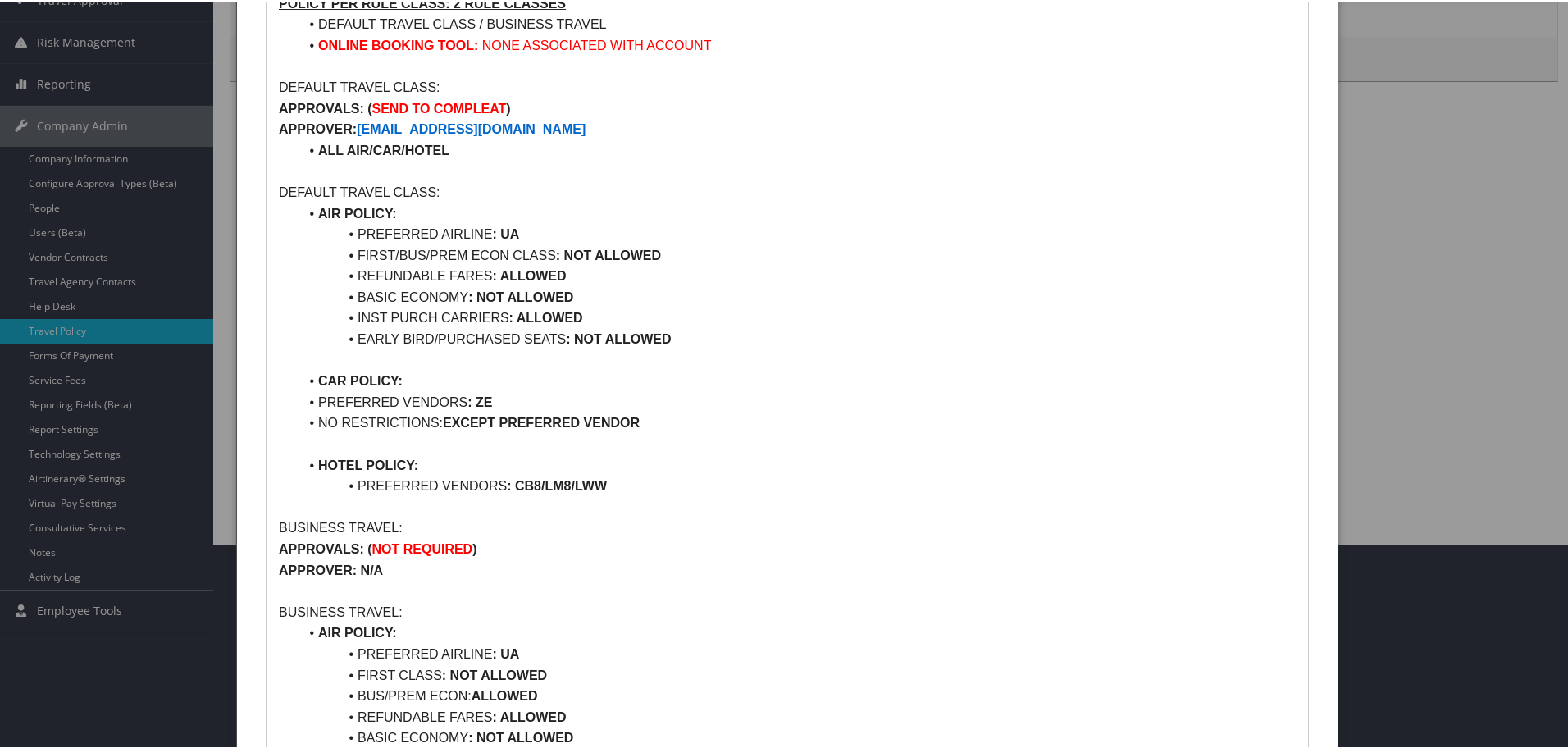
click at [650, 319] on li "INST PURCH CARRIERS : ALLOWED" at bounding box center [797, 315] width 997 height 21
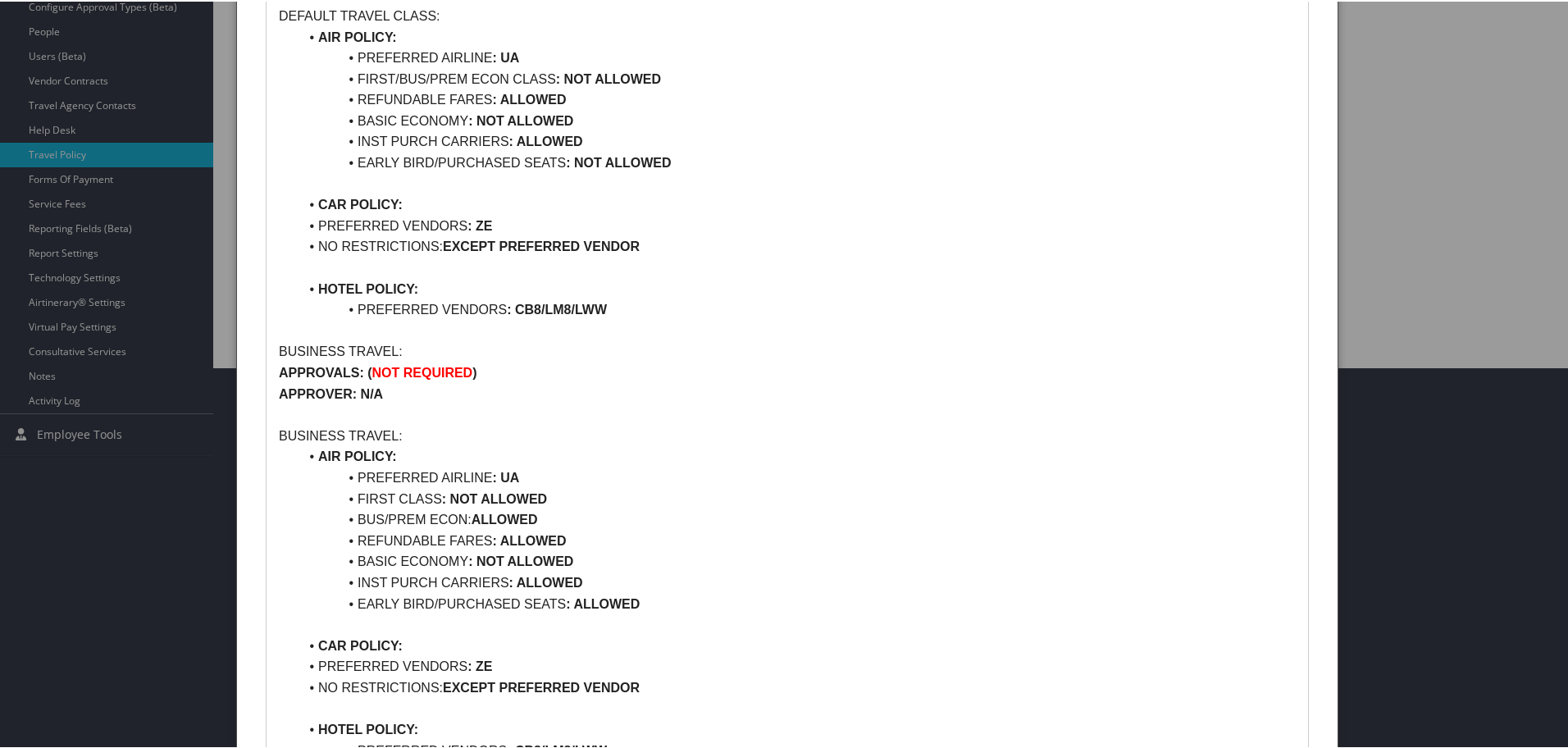
scroll to position [410, 0]
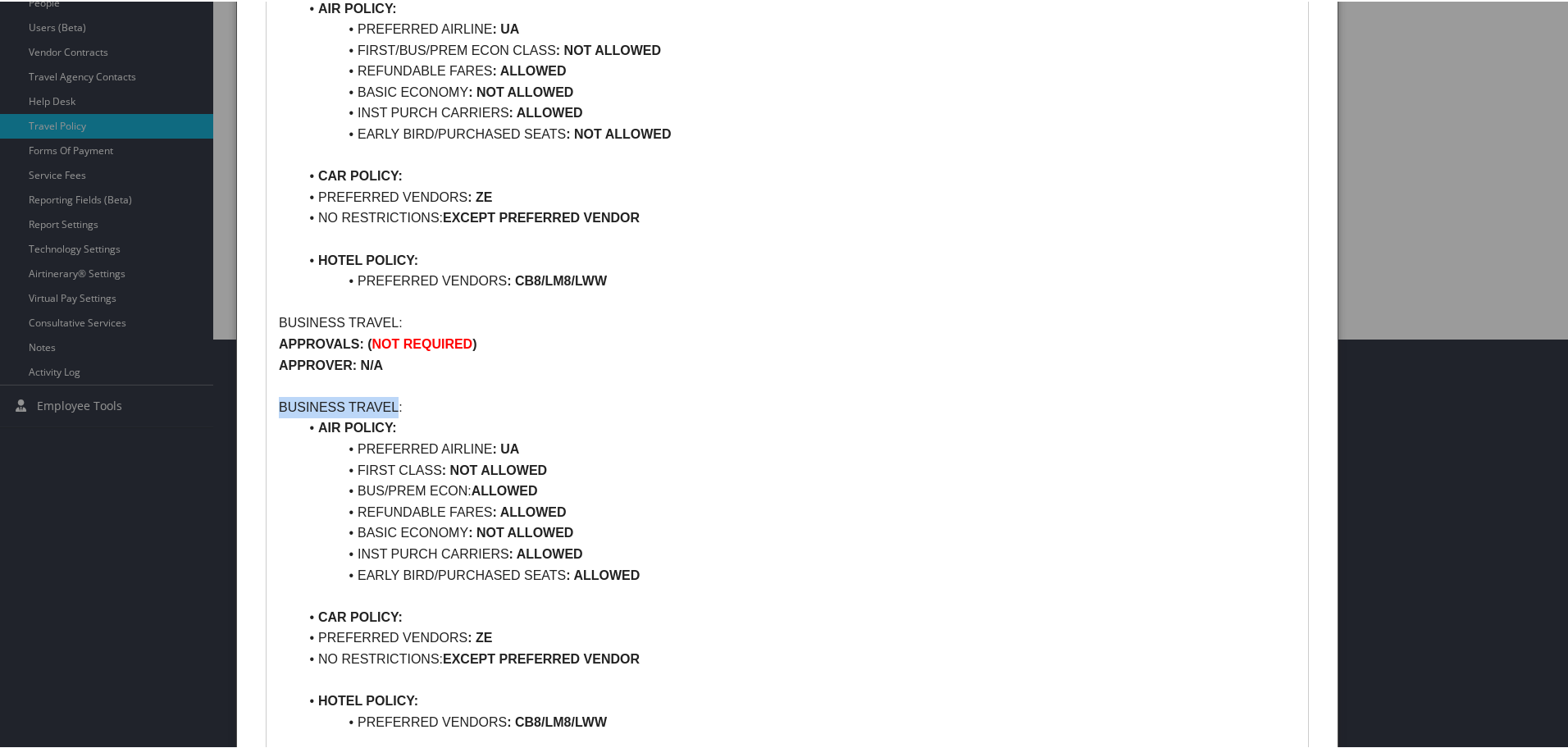
drag, startPoint x: 397, startPoint y: 405, endPoint x: 280, endPoint y: 411, distance: 117.2
click at [280, 411] on p "BUSINESS TRAVEL:" at bounding box center [787, 405] width 1017 height 21
copy p "BUSINESS TRAVEL"
